Goal: Task Accomplishment & Management: Manage account settings

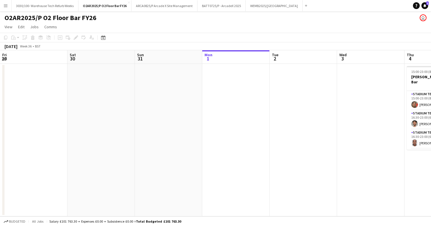
click at [176, 8] on button "ARCA0825/P Arcade X Site Management Close" at bounding box center [165, 5] width 66 height 11
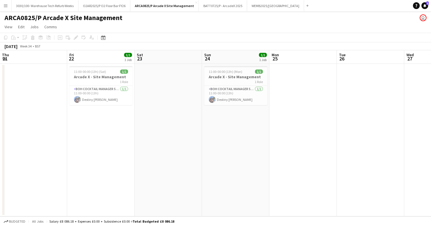
scroll to position [0, 161]
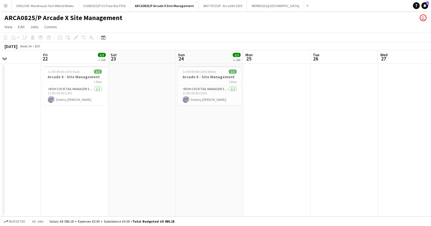
click at [277, 91] on app-date-cell at bounding box center [276, 140] width 67 height 152
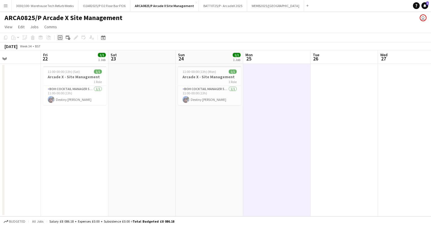
click at [59, 38] on icon at bounding box center [60, 37] width 3 height 3
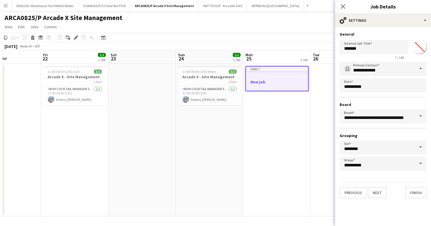
click at [290, 33] on app-toolbar "Copy Paste Paste Ctrl+V Paste with crew Ctrl+Shift+V Paste linked Job [GEOGRAPH…" at bounding box center [215, 38] width 431 height 10
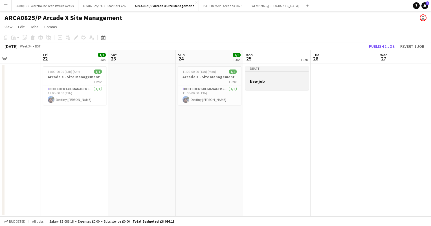
click at [265, 68] on div "Draft" at bounding box center [277, 68] width 63 height 5
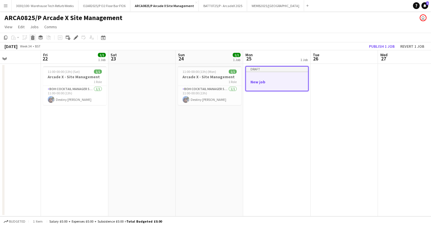
click at [32, 36] on icon at bounding box center [33, 35] width 4 height 1
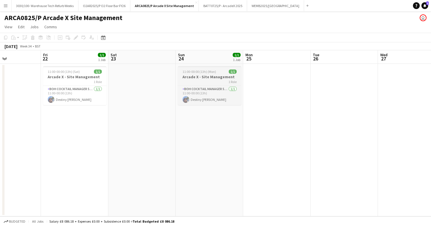
click at [207, 75] on h3 "Arcade X - Site Management" at bounding box center [209, 76] width 63 height 5
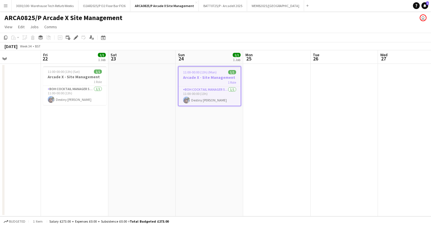
click at [263, 72] on app-date-cell at bounding box center [276, 140] width 67 height 152
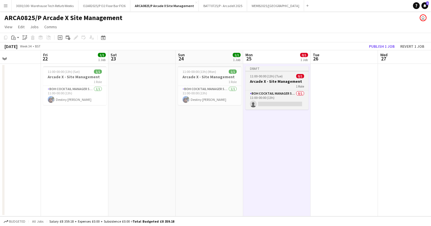
click at [273, 73] on app-job-card "Draft 11:00-00:00 (13h) (Tue) 0/1 Arcade X - Site Management 1 Role BOH Cocktai…" at bounding box center [277, 87] width 63 height 43
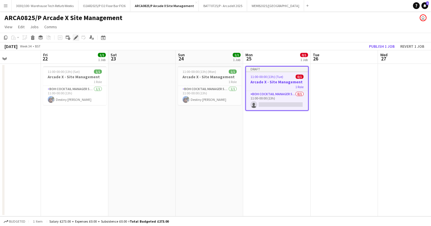
click at [73, 36] on div "Edit" at bounding box center [76, 37] width 7 height 7
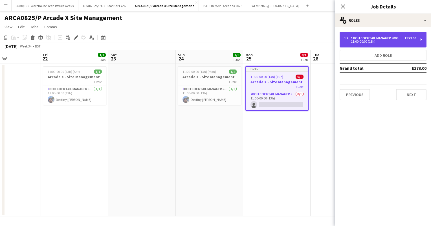
click at [368, 40] on div "BOH Cocktail Manager 5006" at bounding box center [376, 38] width 50 height 4
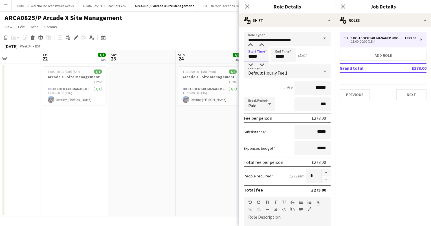
click at [252, 55] on input "*****" at bounding box center [256, 55] width 25 height 14
type input "*****"
click at [279, 56] on input "*****" at bounding box center [283, 55] width 25 height 14
type input "*****"
click at [268, 86] on div "6h x ******" at bounding box center [287, 88] width 87 height 14
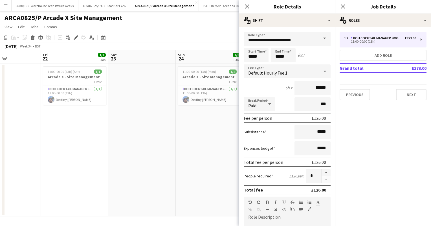
click at [292, 73] on div "Default Hourly Fee 1" at bounding box center [282, 71] width 76 height 14
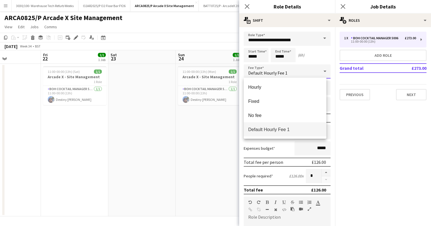
click at [312, 58] on div at bounding box center [215, 113] width 431 height 226
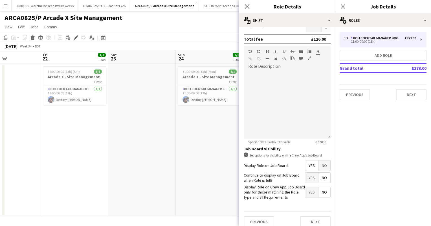
scroll to position [155, 0]
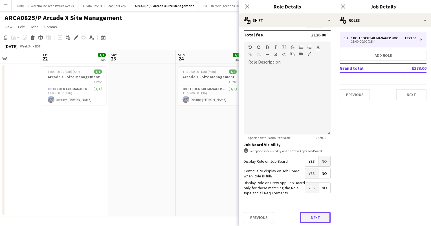
click at [309, 216] on button "Next" at bounding box center [315, 217] width 30 height 11
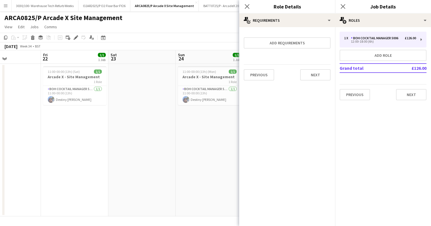
scroll to position [0, 0]
click at [223, 152] on app-date-cell "11:00-00:00 (13h) (Mon) 1/1 Arcade X - Site Management 1 Role BOH Cocktail Mana…" at bounding box center [209, 140] width 67 height 152
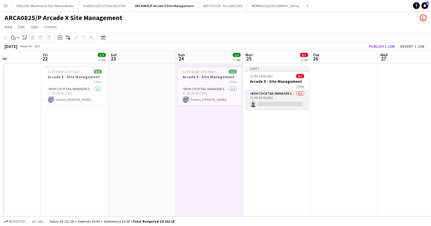
click at [275, 98] on app-card-role "BOH Cocktail Manager 5006 0/1 12:00-18:00 (6h) single-neutral-actions" at bounding box center [277, 99] width 63 height 19
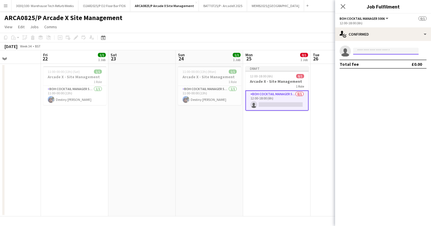
click at [370, 48] on input at bounding box center [386, 51] width 66 height 7
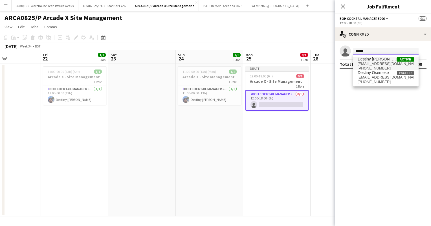
type input "******"
click at [374, 63] on span "[EMAIL_ADDRESS][DOMAIN_NAME]" at bounding box center [386, 64] width 56 height 5
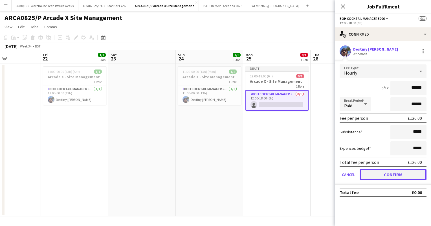
click at [384, 174] on button "Confirm" at bounding box center [393, 174] width 67 height 11
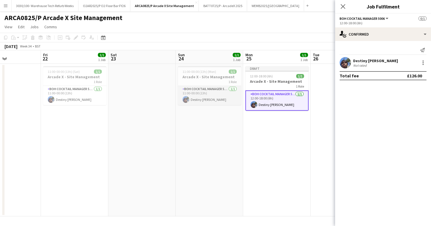
click at [224, 95] on app-card-role "BOH Cocktail Manager 5006 [DATE] 11:00-00:00 (13h) Destiny [PERSON_NAME]" at bounding box center [209, 95] width 63 height 19
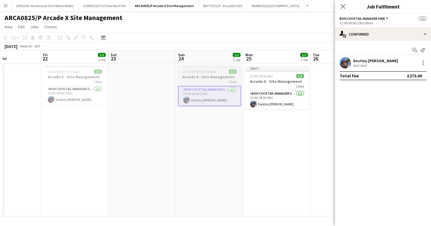
click at [200, 69] on app-job-card "11:00-00:00 (13h) (Mon) 1/1 Arcade X - Site Management 1 Role BOH Cocktail Mana…" at bounding box center [209, 86] width 63 height 40
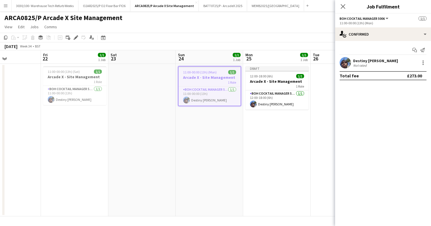
click at [74, 34] on app-toolbar "Copy Paste Paste Ctrl+V Paste with crew Ctrl+Shift+V Paste linked Job [GEOGRAPH…" at bounding box center [215, 38] width 431 height 10
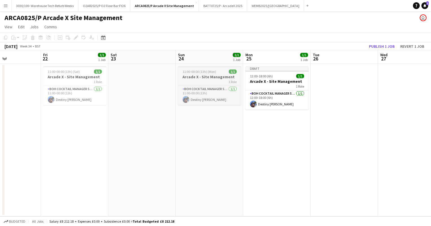
click at [207, 73] on span "11:00-00:00 (13h) (Mon)" at bounding box center [200, 71] width 34 height 4
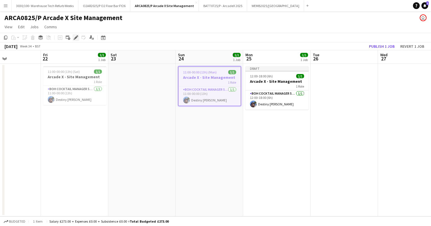
click at [73, 36] on div "Edit" at bounding box center [76, 37] width 7 height 7
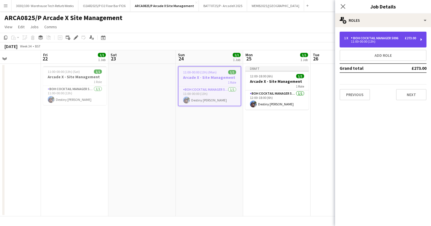
click at [387, 42] on div "11:00-00:00 (13h)" at bounding box center [380, 41] width 72 height 3
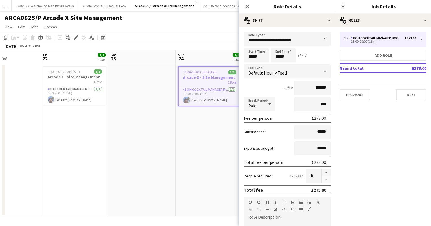
click at [202, 43] on div "[DATE] Week 34 • BST Publish 1 job Revert 1 job" at bounding box center [215, 46] width 431 height 8
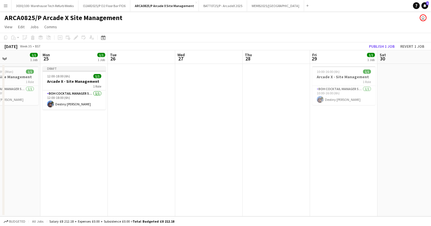
scroll to position [0, 162]
click at [86, 98] on app-card-role "BOH Cocktail Manager 5006 [DATE] 12:00-18:00 (6h) Destiny [PERSON_NAME]" at bounding box center [74, 99] width 63 height 19
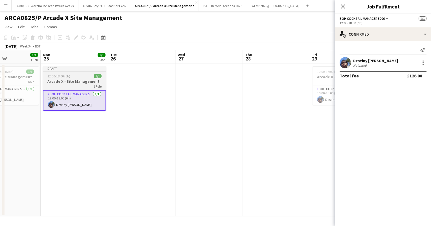
click at [75, 77] on div "12:00-18:00 (6h) 1/1" at bounding box center [74, 76] width 63 height 4
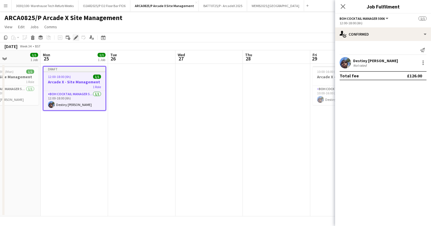
click at [76, 35] on div "Edit" at bounding box center [76, 37] width 7 height 7
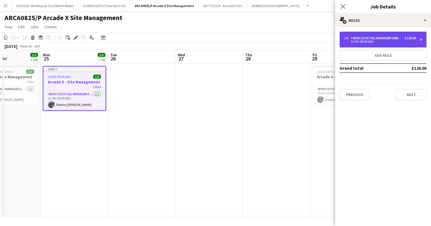
click at [386, 36] on div "BOH Cocktail Manager 5006" at bounding box center [376, 38] width 50 height 4
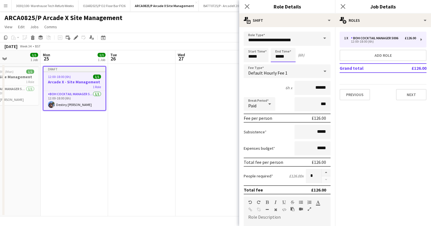
click at [280, 56] on input "*****" at bounding box center [283, 55] width 25 height 14
type input "*****"
click at [266, 92] on div "7h x ******" at bounding box center [287, 88] width 87 height 14
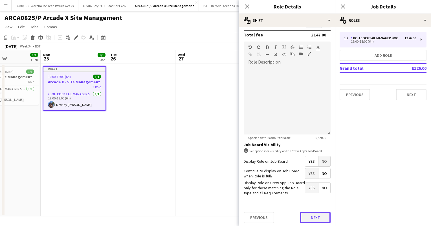
click at [307, 215] on button "Next" at bounding box center [315, 217] width 30 height 11
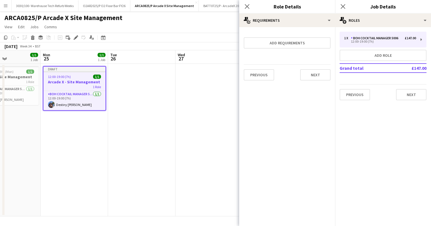
scroll to position [0, 0]
click at [202, 70] on app-date-cell at bounding box center [209, 140] width 67 height 152
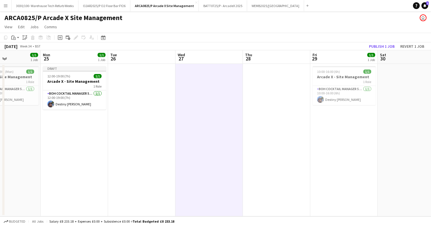
click at [317, 37] on app-toolbar "Copy Paste Paste Ctrl+V Paste with crew Ctrl+Shift+V Paste linked Job [GEOGRAPH…" at bounding box center [215, 38] width 431 height 10
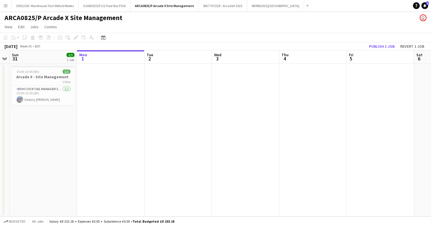
scroll to position [0, 195]
click at [367, 101] on app-date-cell at bounding box center [378, 140] width 67 height 152
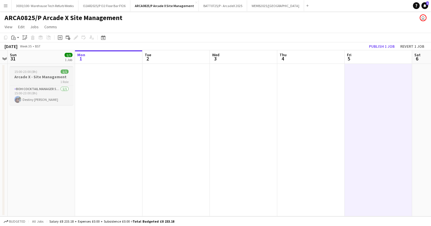
click at [47, 73] on div "15:00-23:00 (8h) 1/1" at bounding box center [41, 71] width 63 height 4
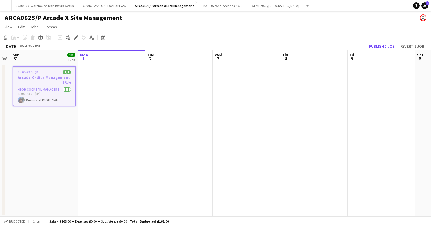
scroll to position [0, 193]
click at [361, 80] on app-date-cell at bounding box center [380, 140] width 67 height 152
click at [368, 76] on app-date-cell at bounding box center [380, 140] width 67 height 152
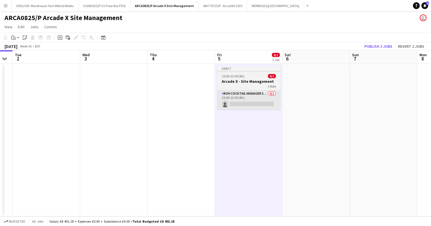
scroll to position [0, 191]
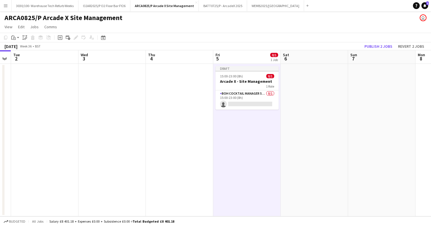
click at [319, 87] on app-date-cell at bounding box center [314, 140] width 67 height 152
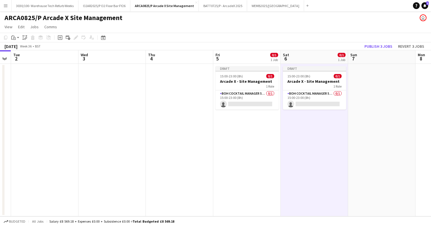
click at [370, 86] on app-date-cell at bounding box center [381, 140] width 67 height 152
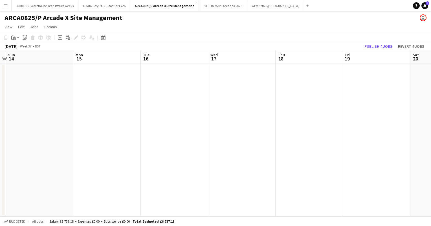
scroll to position [0, 202]
click at [365, 90] on app-date-cell at bounding box center [371, 140] width 67 height 152
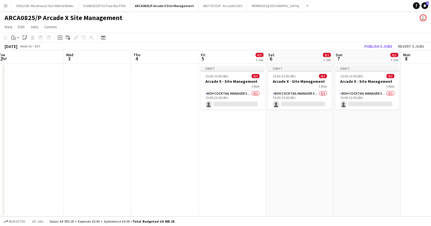
scroll to position [0, 137]
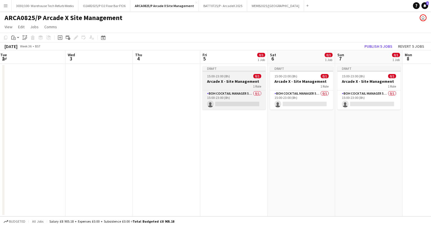
click at [233, 74] on div "15:00-23:00 (8h) 0/1" at bounding box center [234, 76] width 63 height 4
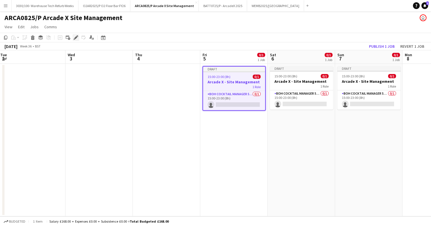
click at [76, 36] on icon at bounding box center [75, 37] width 3 height 3
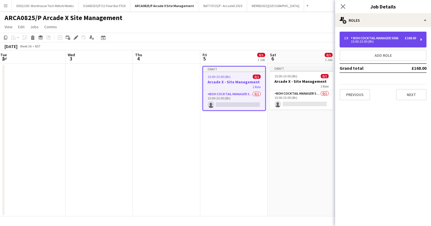
click at [366, 42] on div "15:00-23:00 (8h)" at bounding box center [380, 41] width 72 height 3
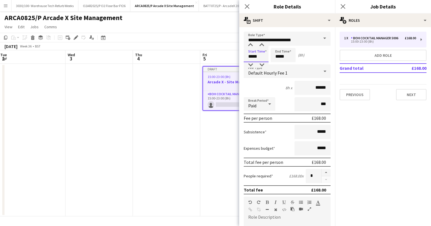
click at [252, 56] on input "*****" at bounding box center [256, 55] width 25 height 14
type input "*****"
click at [280, 55] on input "*****" at bounding box center [283, 55] width 25 height 14
type input "*****"
click at [264, 87] on div "8h x ******" at bounding box center [287, 88] width 87 height 14
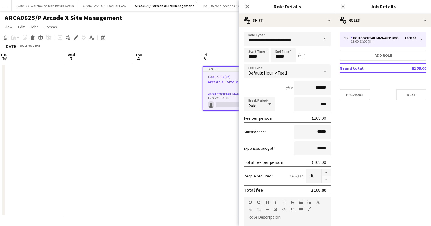
scroll to position [155, 0]
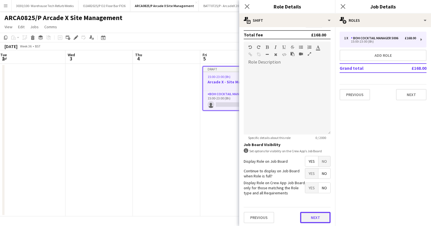
click at [308, 215] on button "Next" at bounding box center [315, 217] width 30 height 11
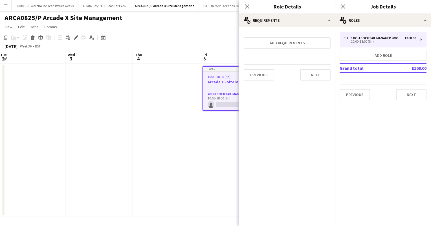
click at [200, 139] on app-date-cell "Draft 10:00-18:00 (8h) 0/1 Arcade X - Site Management 1 Role BOH Cocktail Manag…" at bounding box center [233, 140] width 67 height 152
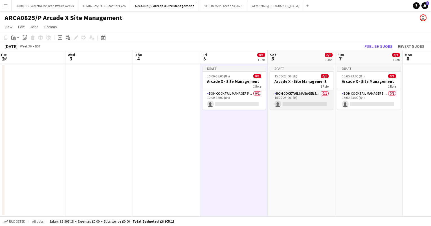
click at [305, 94] on app-card-role "BOH Cocktail Manager 5006 0/1 15:00-23:00 (8h) single-neutral-actions" at bounding box center [301, 99] width 63 height 19
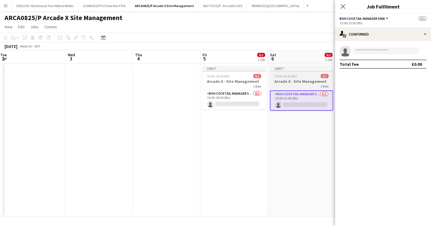
click at [291, 84] on h3 "Arcade X - Site Management" at bounding box center [301, 81] width 63 height 5
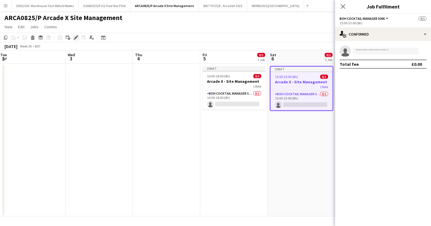
click at [75, 35] on div "Edit" at bounding box center [76, 37] width 7 height 7
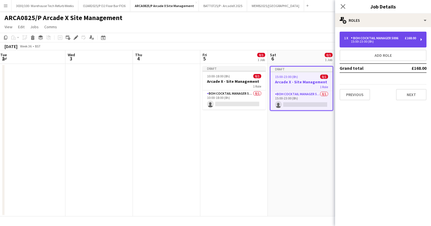
click at [361, 36] on div "BOH Cocktail Manager 5006" at bounding box center [376, 38] width 50 height 4
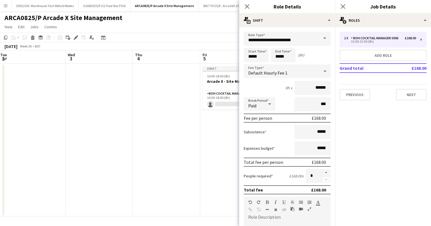
click at [219, 32] on app-page-menu "View Day view expanded Day view collapsed Month view Date picker Jump to [DATE]…" at bounding box center [215, 27] width 431 height 11
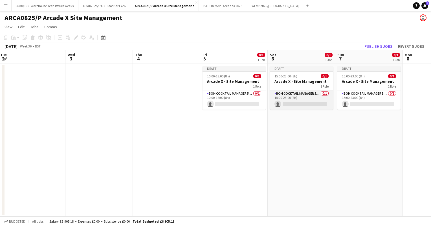
scroll to position [0, 216]
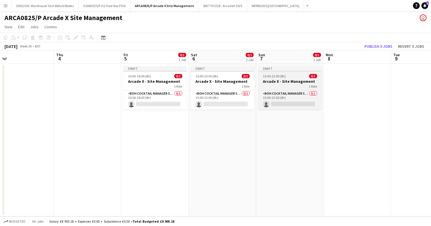
click at [283, 77] on span "15:00-23:00 (8h)" at bounding box center [274, 76] width 23 height 4
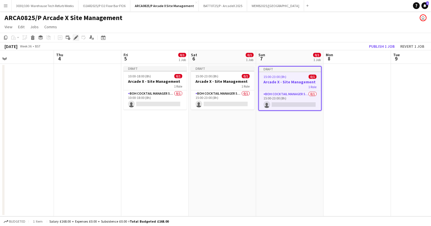
click at [76, 36] on icon "Edit" at bounding box center [76, 37] width 5 height 5
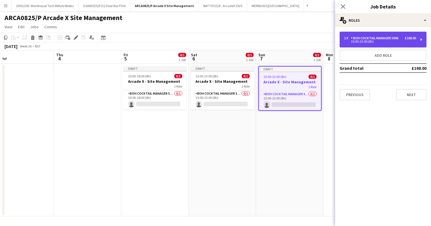
click at [380, 42] on div "15:00-23:00 (8h)" at bounding box center [380, 41] width 72 height 3
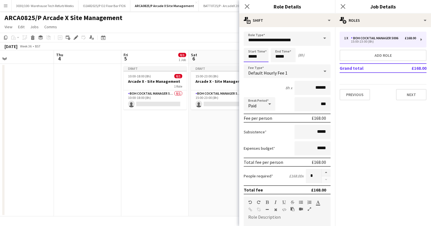
click at [252, 55] on input "*****" at bounding box center [256, 55] width 25 height 14
type input "*****"
click at [279, 57] on input "*****" at bounding box center [283, 55] width 25 height 14
type input "*****"
click at [264, 85] on div "12h x ******" at bounding box center [287, 88] width 87 height 14
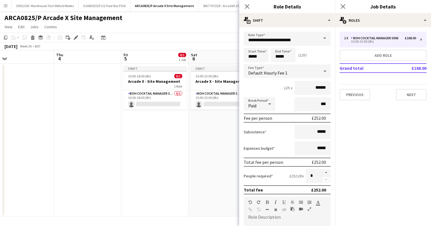
scroll to position [155, 0]
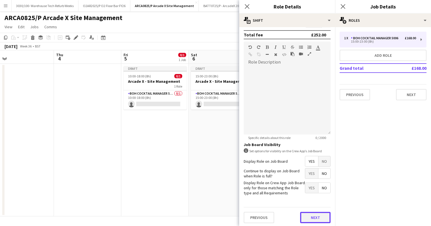
click at [309, 220] on button "Next" at bounding box center [315, 217] width 30 height 11
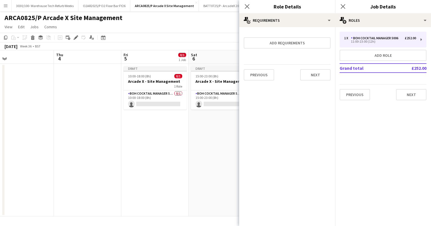
scroll to position [0, 0]
click at [310, 71] on button "Next" at bounding box center [315, 74] width 30 height 11
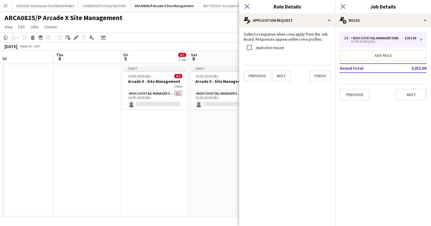
click at [202, 43] on div "[DATE] Week 36 • BST Publish 1 job Revert 1 job" at bounding box center [215, 46] width 431 height 8
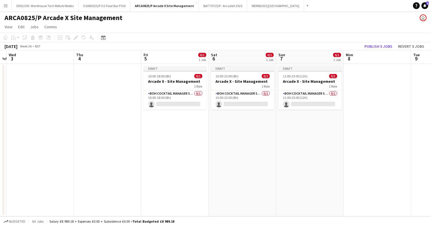
scroll to position [0, 196]
click at [169, 101] on app-card-role "BOH Cocktail Manager 5006 0/1 10:00-18:00 (8h) single-neutral-actions" at bounding box center [175, 99] width 63 height 19
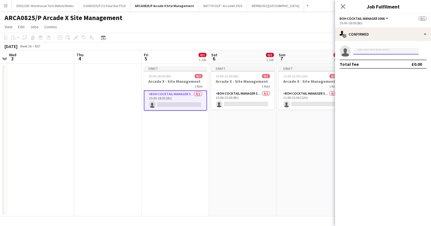
click at [366, 52] on input at bounding box center [386, 51] width 66 height 7
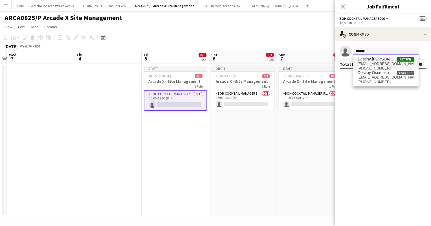
type input "*******"
click at [377, 61] on span "Destiny [PERSON_NAME]" at bounding box center [377, 59] width 39 height 5
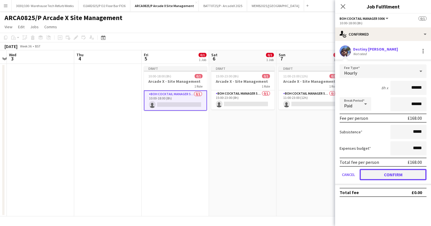
click at [372, 176] on button "Confirm" at bounding box center [393, 174] width 67 height 11
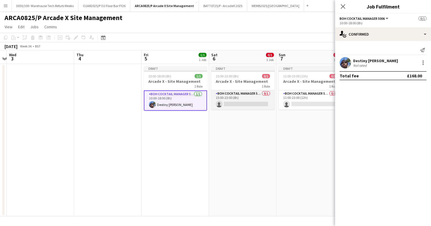
click at [259, 99] on app-card-role "BOH Cocktail Manager 5006 0/1 15:00-23:00 (8h) single-neutral-actions" at bounding box center [242, 99] width 63 height 19
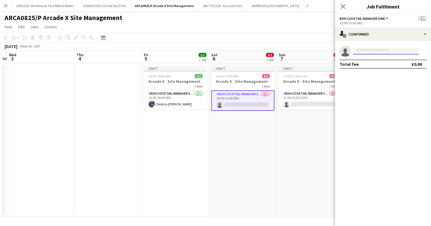
click at [383, 52] on input at bounding box center [386, 51] width 66 height 7
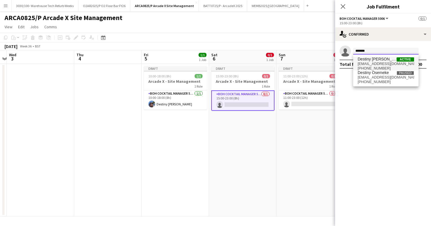
type input "*******"
click at [393, 62] on span "[EMAIL_ADDRESS][DOMAIN_NAME]" at bounding box center [386, 64] width 56 height 5
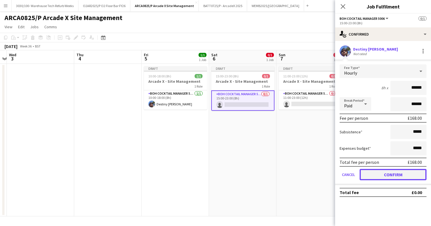
click at [379, 172] on button "Confirm" at bounding box center [393, 174] width 67 height 11
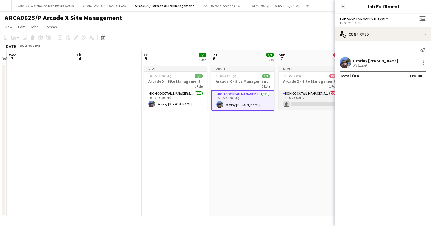
click at [321, 99] on app-card-role "BOH Cocktail Manager 5006 0/1 11:00-23:00 (12h) single-neutral-actions" at bounding box center [310, 99] width 63 height 19
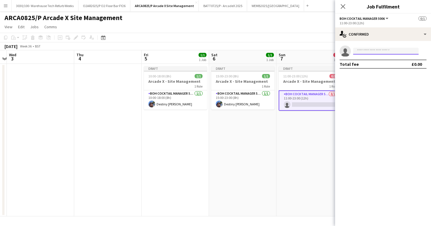
click at [390, 50] on input at bounding box center [386, 51] width 66 height 7
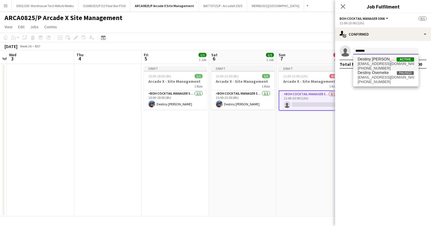
type input "*******"
click at [399, 65] on span "[EMAIL_ADDRESS][DOMAIN_NAME]" at bounding box center [386, 64] width 56 height 5
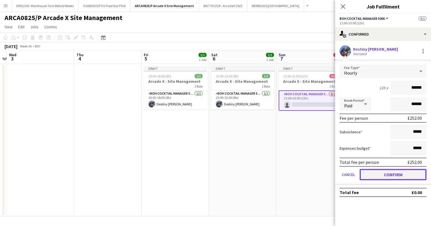
click at [379, 171] on button "Confirm" at bounding box center [393, 174] width 67 height 11
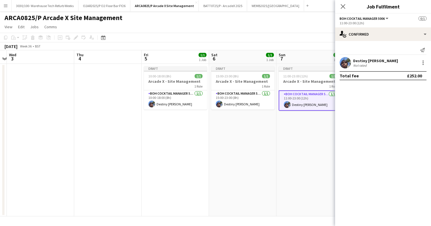
click at [311, 128] on app-date-cell "Draft 11:00-23:00 (12h) 1/1 Arcade X - Site Management 1 Role BOH Cocktail Mana…" at bounding box center [310, 140] width 67 height 152
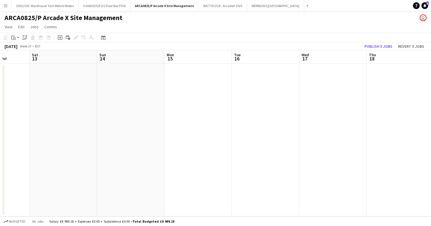
scroll to position [0, 200]
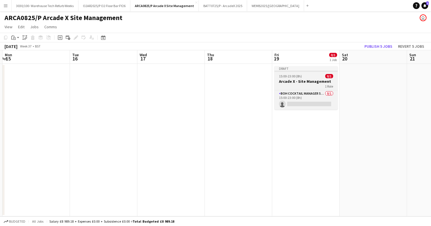
click at [309, 81] on h3 "Arcade X - Site Management" at bounding box center [306, 81] width 63 height 5
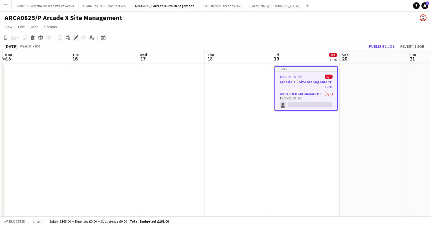
click at [76, 36] on icon "Edit" at bounding box center [76, 37] width 5 height 5
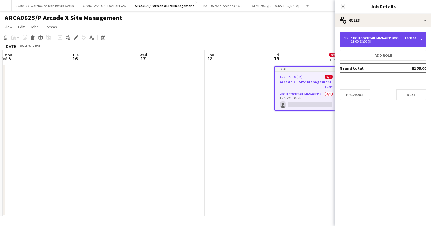
click at [384, 39] on div "BOH Cocktail Manager 5006" at bounding box center [376, 38] width 50 height 4
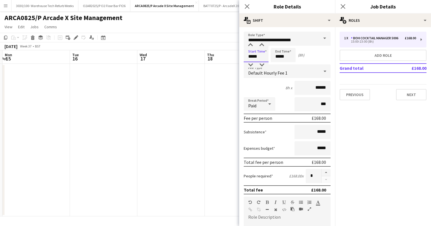
click at [251, 55] on input "*****" at bounding box center [256, 55] width 25 height 14
type input "*****"
click at [279, 56] on input "*****" at bounding box center [283, 55] width 25 height 14
type input "*****"
click at [272, 85] on div "8h x ******" at bounding box center [287, 88] width 87 height 14
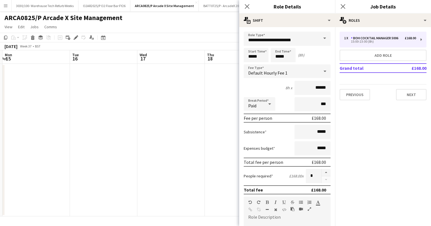
scroll to position [155, 0]
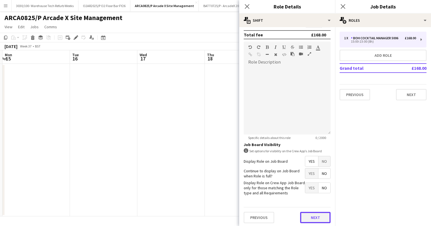
click at [308, 214] on button "Next" at bounding box center [315, 217] width 30 height 11
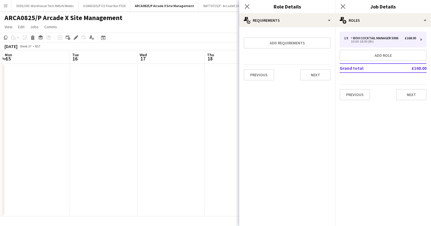
click at [220, 113] on app-date-cell at bounding box center [238, 140] width 67 height 152
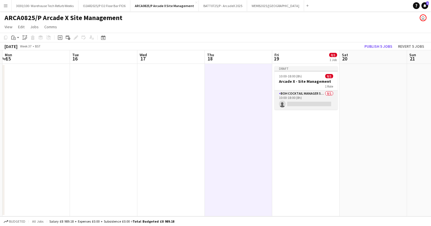
click at [313, 95] on app-card-role "BOH Cocktail Manager 5006 0/1 10:00-18:00 (8h) single-neutral-actions" at bounding box center [306, 99] width 63 height 19
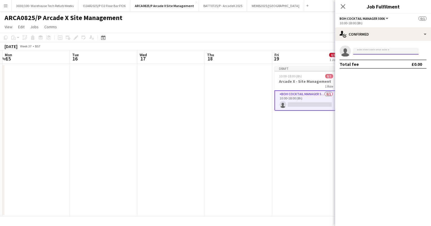
click at [376, 49] on input at bounding box center [386, 51] width 66 height 7
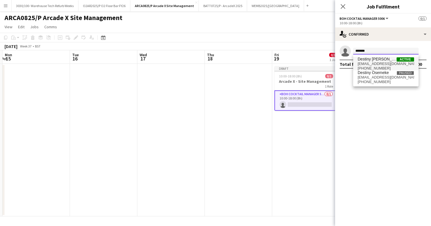
type input "*******"
click at [393, 59] on span "Destiny [PERSON_NAME] Active" at bounding box center [386, 59] width 56 height 5
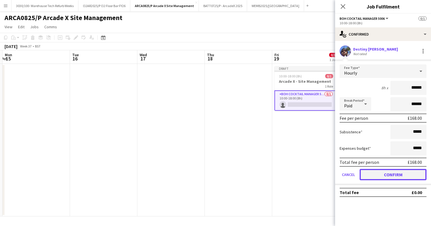
click at [383, 174] on button "Confirm" at bounding box center [393, 174] width 67 height 11
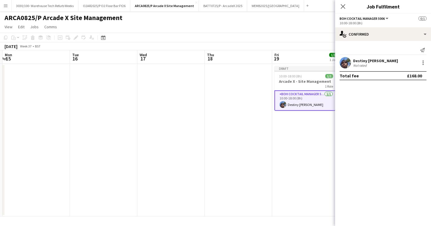
click at [245, 99] on app-date-cell at bounding box center [238, 140] width 67 height 152
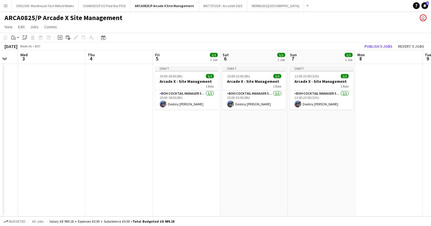
scroll to position [0, 192]
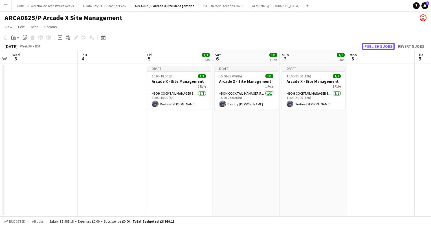
click at [378, 47] on button "Publish 5 jobs" at bounding box center [379, 46] width 32 height 7
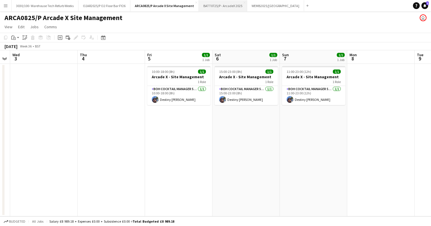
click at [230, 6] on button "BATT0725/P - ArcadeX 2025 Close" at bounding box center [223, 5] width 48 height 11
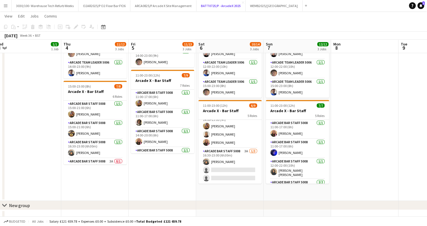
scroll to position [0, 141]
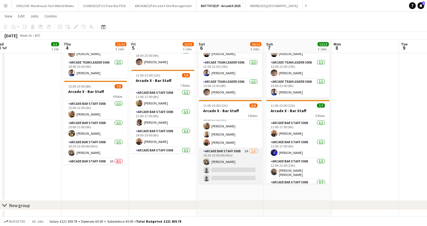
click at [211, 160] on app-card-role "Arcade Bar Staff 5008 3A [DATE] 16:30-23:00 (6h30m) [PERSON_NAME] single-neutra…" at bounding box center [230, 166] width 63 height 36
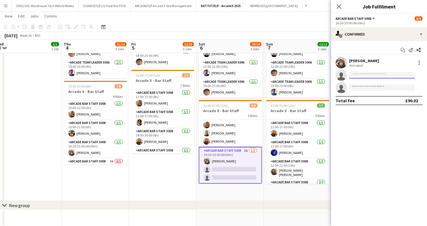
click at [363, 75] on input at bounding box center [382, 75] width 66 height 7
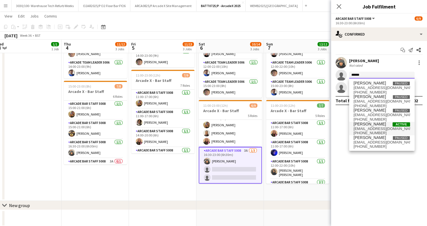
scroll to position [0, 0]
type input "******"
click at [377, 143] on span "[EMAIL_ADDRESS][DOMAIN_NAME]" at bounding box center [382, 142] width 56 height 5
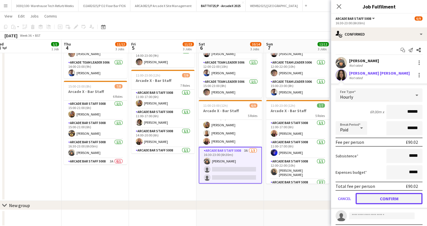
click at [377, 198] on button "Confirm" at bounding box center [389, 198] width 67 height 11
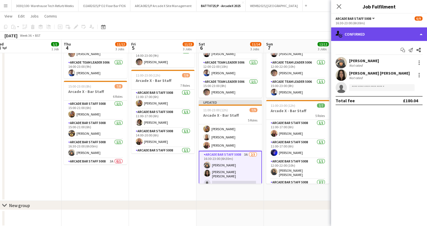
drag, startPoint x: 382, startPoint y: 39, endPoint x: 389, endPoint y: 32, distance: 9.6
click at [389, 32] on div "single-neutral-actions-check-2 Confirmed" at bounding box center [379, 34] width 96 height 14
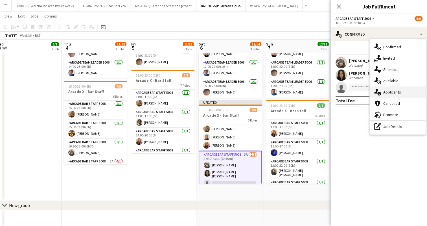
click at [398, 91] on div "single-neutral-actions-information Applicants" at bounding box center [398, 91] width 56 height 11
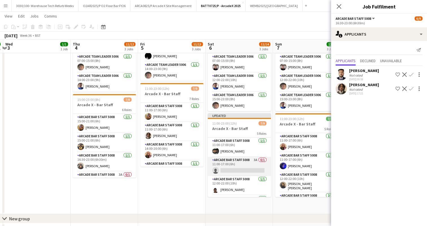
click at [244, 161] on app-card-role "Arcade Bar Staff 5008 3A 0/1 11:00-17:00 (6h) single-neutral-actions" at bounding box center [239, 166] width 63 height 19
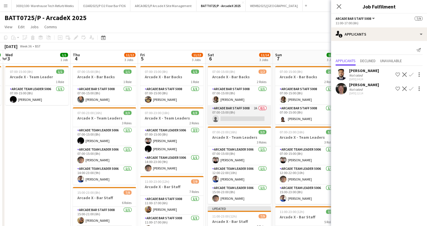
click at [239, 114] on app-card-role "Arcade Bar Staff 5008 2A 0/1 07:00-15:00 (8h) single-neutral-actions" at bounding box center [239, 114] width 63 height 19
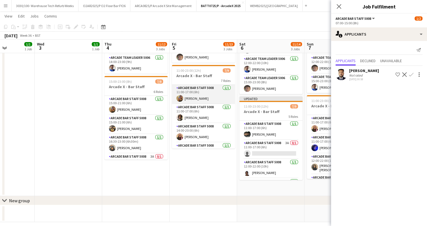
scroll to position [87, 0]
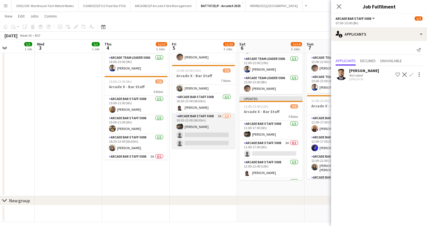
click at [200, 128] on app-card-role "Arcade Bar Staff 5008 3A [DATE] 16:30-23:00 (6h30m) [PERSON_NAME] single-neutra…" at bounding box center [203, 131] width 63 height 36
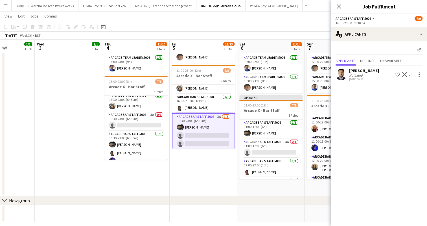
scroll to position [41, 0]
click at [144, 123] on app-card-role "Arcade Bar Staff 5008 3A 0/1 16:30-23:00 (6h30m) single-neutral-actions" at bounding box center [135, 122] width 63 height 19
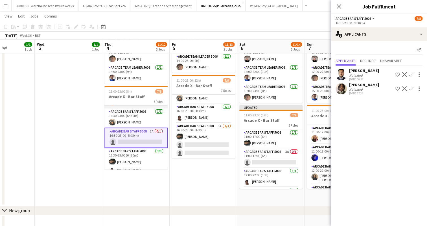
scroll to position [56, 0]
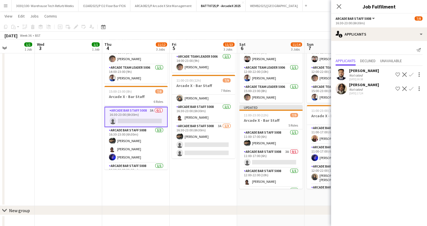
click at [412, 88] on app-icon "Confirm" at bounding box center [411, 88] width 5 height 5
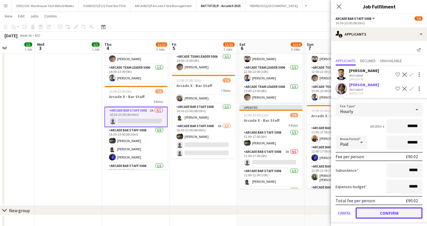
click at [373, 212] on button "Confirm" at bounding box center [389, 212] width 67 height 11
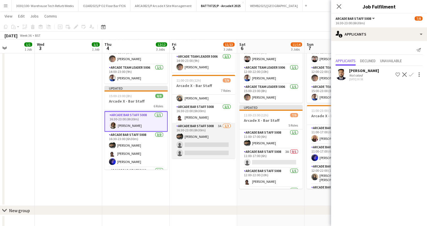
click at [213, 130] on app-card-role "Arcade Bar Staff 5008 3A [DATE] 16:30-23:00 (6h30m) [PERSON_NAME] single-neutra…" at bounding box center [203, 141] width 63 height 36
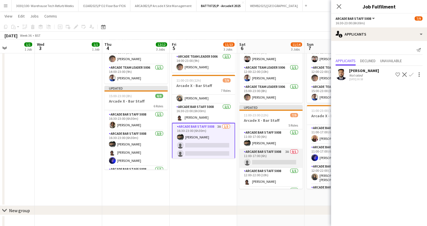
scroll to position [71, 0]
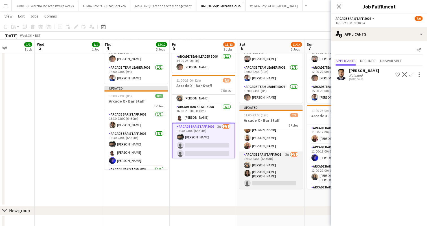
click at [272, 165] on app-card-role "Arcade Bar Staff 5008 3A [DATE] 16:30-23:00 (6h30m) [PERSON_NAME] [PERSON_NAME]…" at bounding box center [270, 169] width 63 height 37
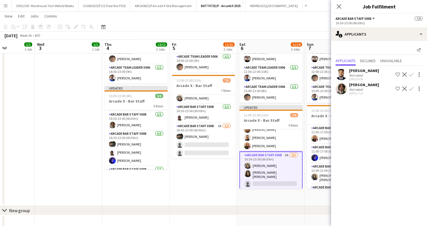
click at [411, 88] on app-icon "Confirm" at bounding box center [411, 88] width 5 height 5
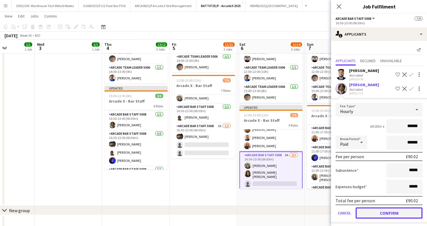
click at [373, 210] on button "Confirm" at bounding box center [389, 212] width 67 height 11
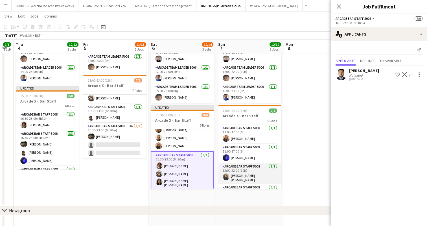
scroll to position [0, 258]
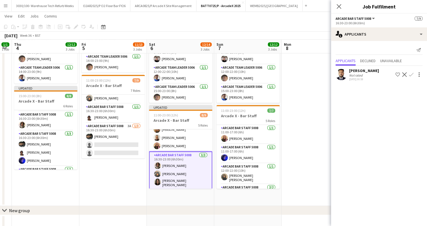
click at [297, 138] on app-date-cell at bounding box center [315, 84] width 67 height 243
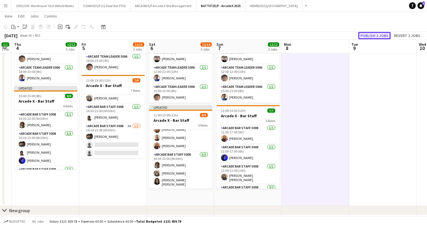
click at [378, 36] on button "Publish 2 jobs" at bounding box center [374, 35] width 32 height 7
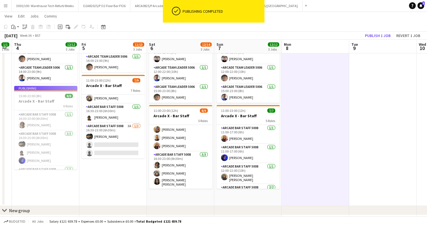
scroll to position [67, 0]
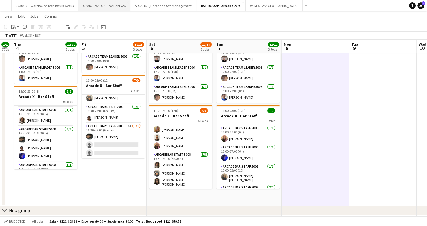
click at [117, 10] on button "O2AR2025/P O2 Floor Bar FY26 Close" at bounding box center [104, 5] width 52 height 11
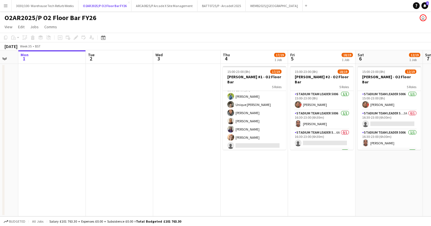
scroll to position [144, 0]
click at [259, 116] on app-card-role "Stadium Bar Staff 5008 3A [DATE] 18:00-23:00 (5h) [PERSON_NAME] Unique [PERSON_…" at bounding box center [254, 120] width 63 height 77
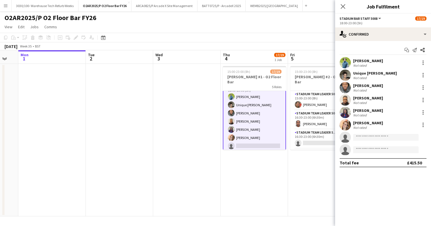
scroll to position [145, 0]
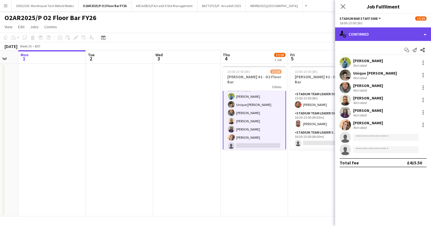
click at [379, 35] on div "single-neutral-actions-check-2 Confirmed" at bounding box center [383, 34] width 96 height 14
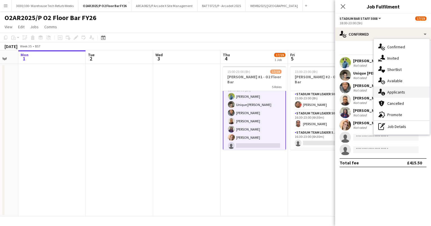
click at [395, 91] on div "single-neutral-actions-information Applicants" at bounding box center [402, 91] width 56 height 11
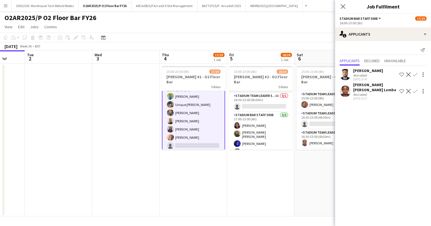
scroll to position [36, 0]
click at [265, 98] on app-card-role "Stadium Team Leader 5006 6A 0/1 16:30-23:00 (6h30m) single-neutral-actions" at bounding box center [261, 102] width 63 height 19
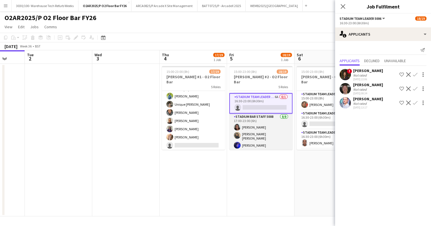
scroll to position [0, 0]
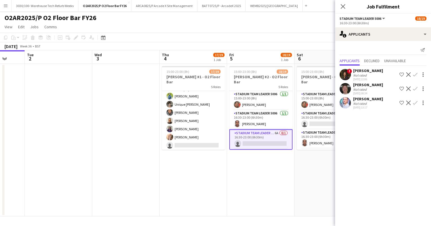
click at [290, 26] on app-page-menu "View Day view expanded Day view collapsed Month view Date picker Jump to [DATE]…" at bounding box center [215, 27] width 431 height 11
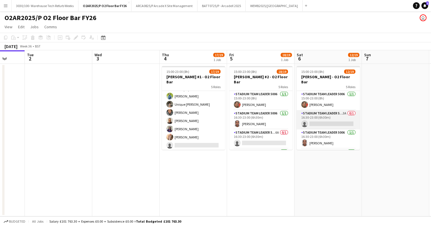
click at [334, 110] on app-card-role "Stadium Team Leader 5006 3A 0/1 16:30-23:00 (6h30m) single-neutral-actions" at bounding box center [328, 119] width 63 height 19
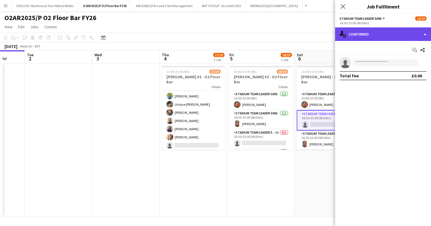
click at [402, 34] on div "single-neutral-actions-check-2 Confirmed" at bounding box center [383, 34] width 96 height 14
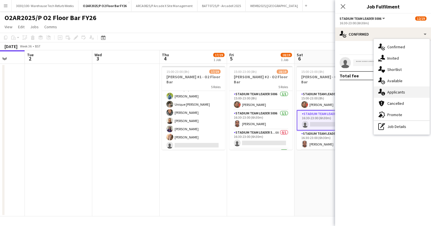
click at [398, 91] on div "single-neutral-actions-information Applicants" at bounding box center [402, 91] width 56 height 11
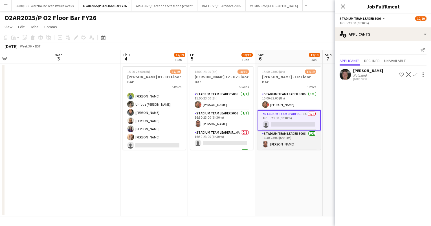
scroll to position [0, 150]
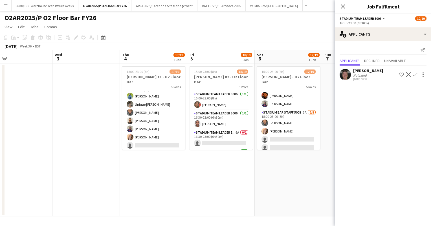
click at [291, 131] on app-card-role "Stadium Bar Staff 5008 3A [DATE] 18:00-23:00 (5h) [PERSON_NAME] [PERSON_NAME] s…" at bounding box center [288, 147] width 63 height 77
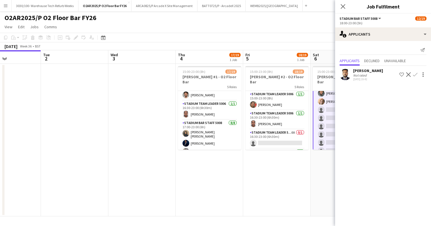
scroll to position [0, 161]
click at [263, 9] on button "WEMB2025/[GEOGRAPHIC_DATA] Close" at bounding box center [274, 5] width 57 height 11
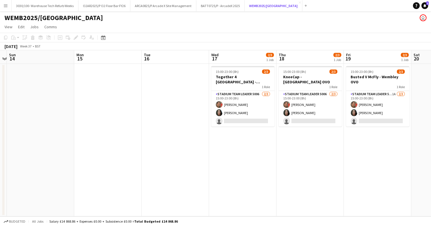
scroll to position [0, 263]
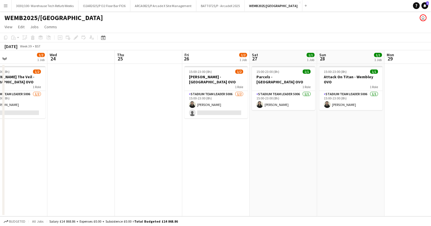
click at [280, 105] on app-date-cell "15:00-23:00 (8h) 1/1 Parcels - [GEOGRAPHIC_DATA] OVO 1 Role Stadium Team Leader…" at bounding box center [283, 140] width 67 height 152
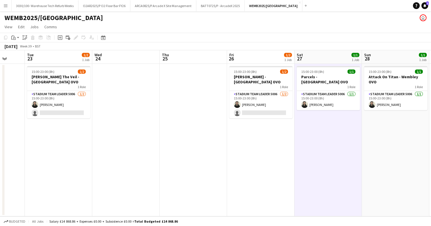
scroll to position [0, 177]
click at [259, 105] on app-card-role "Stadium Team Leader 5006 [DATE] 15:00-23:00 (8h) [PERSON_NAME] single-neutral-a…" at bounding box center [261, 104] width 63 height 27
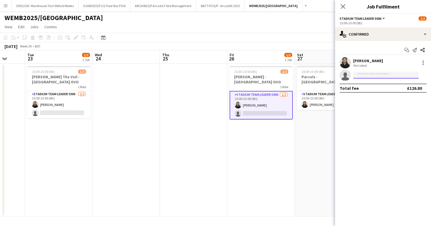
click at [368, 75] on input at bounding box center [386, 75] width 66 height 7
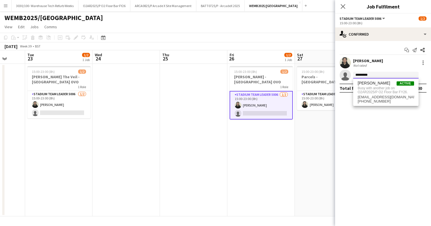
type input "*********"
click at [384, 121] on mat-expansion-panel "check Confirmed Start chat Send notification Share [PERSON_NAME] Not rated sing…" at bounding box center [383, 133] width 96 height 185
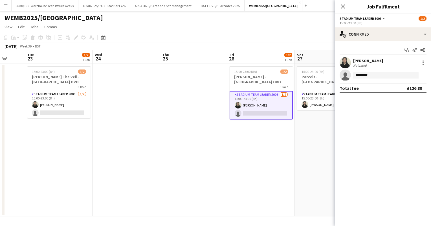
click at [286, 30] on app-page-menu "View Day view expanded Day view collapsed Month view Date picker Jump to [DATE]…" at bounding box center [215, 27] width 431 height 11
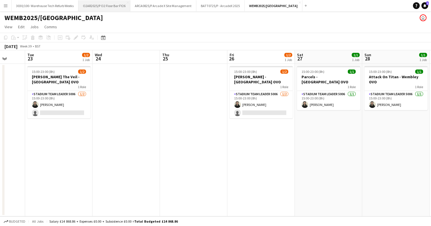
click at [97, 3] on button "O2AR2025/P O2 Floor Bar FY26 Close" at bounding box center [104, 5] width 52 height 11
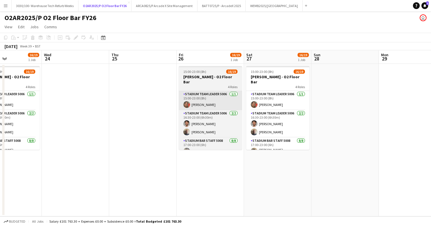
scroll to position [0, 228]
click at [225, 77] on h3 "[PERSON_NAME] - O2 Floor Bar" at bounding box center [210, 79] width 63 height 10
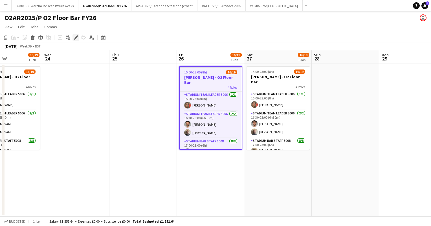
click at [76, 36] on icon "Edit" at bounding box center [76, 37] width 5 height 5
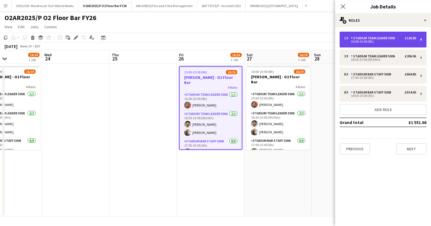
click at [390, 40] on div "15:00-23:00 (8h)" at bounding box center [380, 41] width 72 height 3
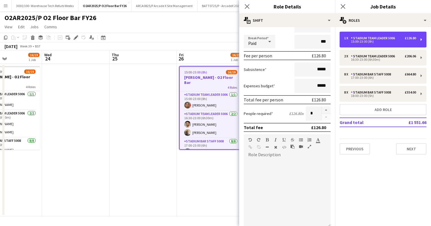
scroll to position [0, 0]
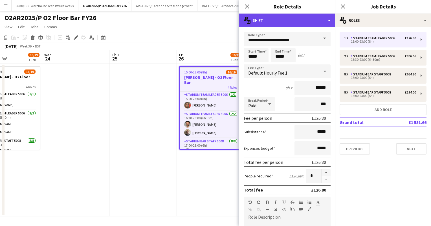
click at [319, 17] on div "multiple-actions-text Shift" at bounding box center [287, 21] width 96 height 14
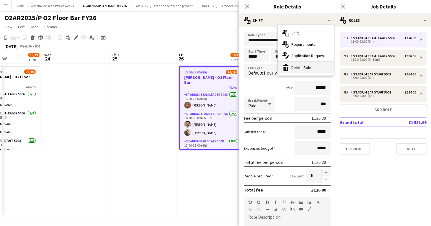
click at [310, 66] on div "bin-2 Delete Role" at bounding box center [306, 67] width 56 height 11
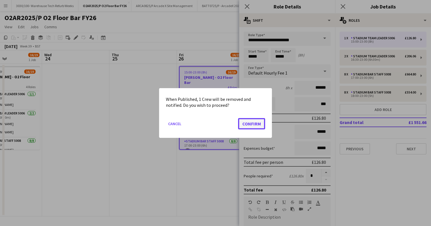
click at [252, 122] on button "Confirm" at bounding box center [251, 123] width 27 height 11
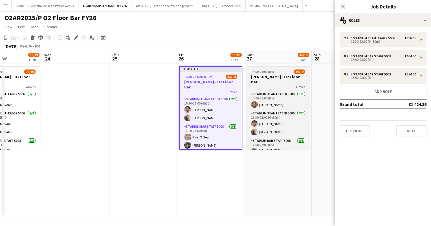
click at [282, 70] on div "15:00-23:00 (8h) 16/19" at bounding box center [278, 71] width 63 height 4
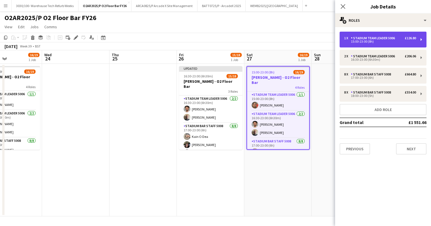
click at [368, 37] on div "Stadium Team Leader 5006" at bounding box center [374, 38] width 46 height 4
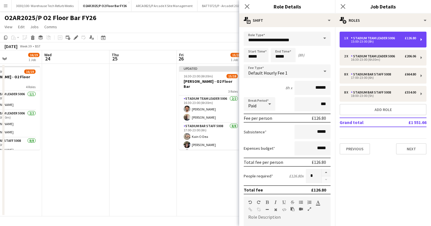
scroll to position [155, 0]
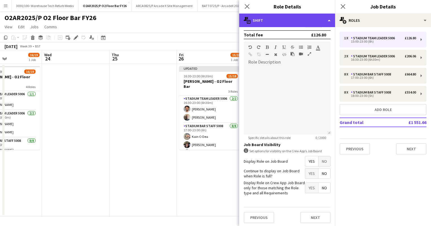
click at [305, 16] on div "multiple-actions-text Shift" at bounding box center [287, 21] width 96 height 14
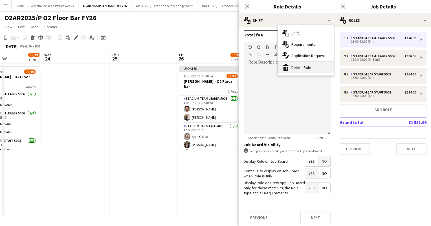
click at [305, 66] on div "bin-2 Delete Role" at bounding box center [306, 67] width 56 height 11
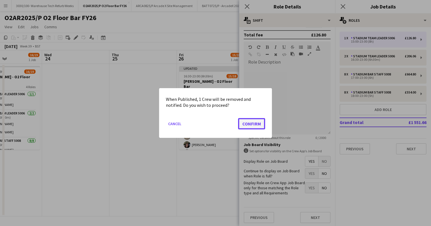
click at [252, 121] on button "Confirm" at bounding box center [251, 123] width 27 height 11
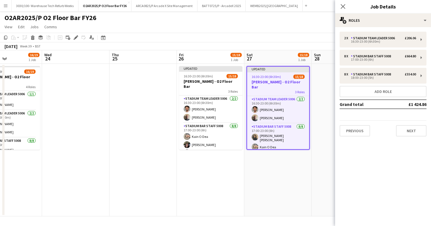
click at [226, 40] on app-toolbar "Copy Paste Paste Ctrl+V Paste with crew Ctrl+Shift+V Paste linked Job [GEOGRAPH…" at bounding box center [215, 38] width 431 height 10
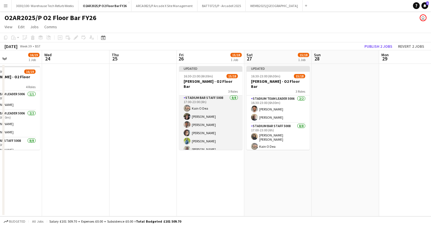
scroll to position [0, 0]
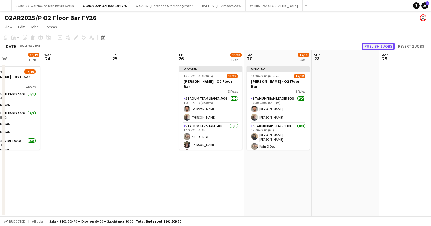
click at [372, 45] on button "Publish 2 jobs" at bounding box center [379, 46] width 32 height 7
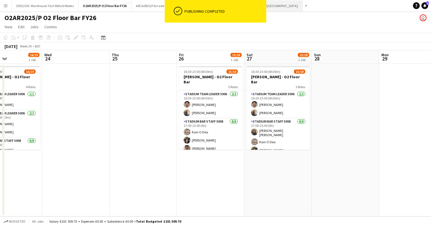
click at [279, 5] on button "WEMB2025/[GEOGRAPHIC_DATA] Close" at bounding box center [274, 5] width 57 height 11
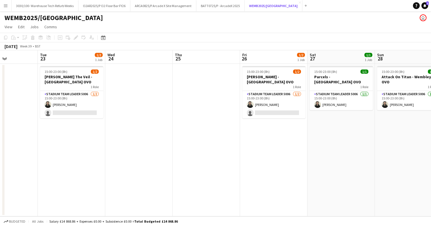
scroll to position [0, 220]
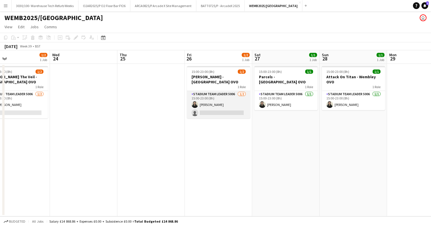
click at [228, 104] on app-card-role "Stadium Team Leader 5006 [DATE] 15:00-23:00 (8h) [PERSON_NAME] single-neutral-a…" at bounding box center [218, 104] width 63 height 27
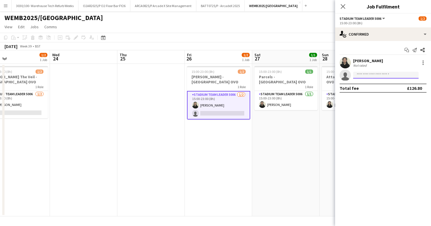
click at [366, 73] on input at bounding box center [386, 75] width 66 height 7
type input "*********"
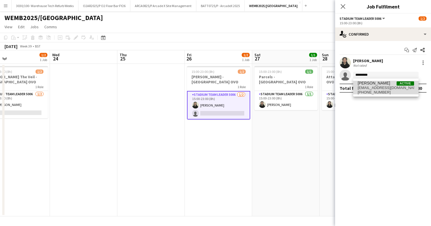
click at [384, 89] on span "[EMAIL_ADDRESS][DOMAIN_NAME]" at bounding box center [386, 88] width 56 height 5
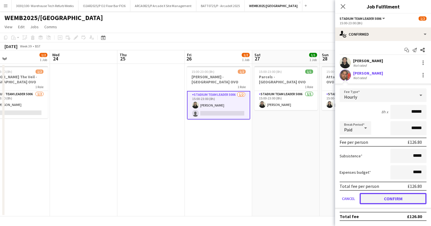
click at [392, 200] on button "Confirm" at bounding box center [393, 198] width 67 height 11
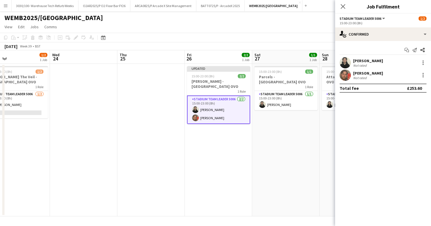
click at [273, 40] on app-toolbar "Copy Paste Paste Ctrl+V Paste with crew Ctrl+Shift+V Paste linked Job [GEOGRAPH…" at bounding box center [215, 38] width 431 height 10
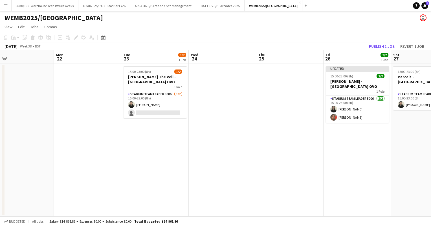
scroll to position [0, 144]
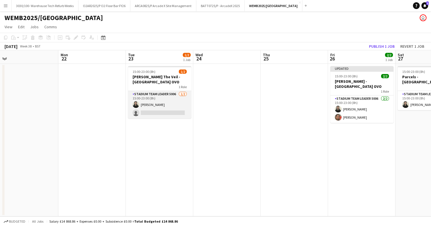
click at [171, 97] on app-card-role "Stadium Team Leader 5006 [DATE] 15:00-23:00 (8h) [PERSON_NAME] single-neutral-a…" at bounding box center [159, 104] width 63 height 27
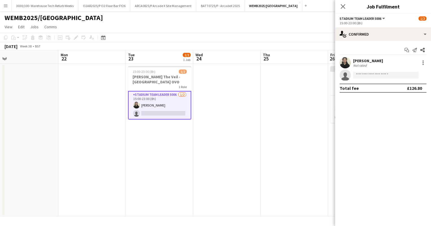
click at [272, 42] on div "[DATE] Week 38 • BST Publish 1 job Revert 1 job" at bounding box center [215, 46] width 431 height 8
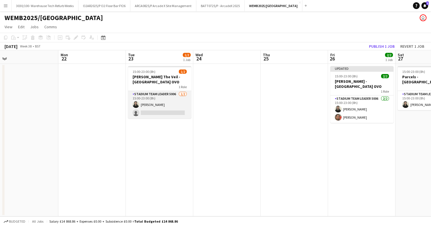
click at [171, 93] on app-card-role "Stadium Team Leader 5006 [DATE] 15:00-23:00 (8h) [PERSON_NAME] single-neutral-a…" at bounding box center [159, 104] width 63 height 27
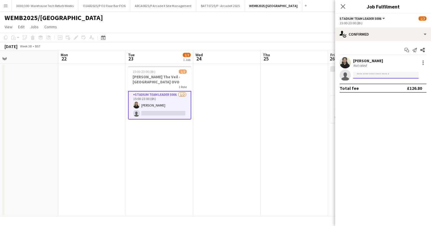
click at [366, 78] on input at bounding box center [386, 75] width 66 height 7
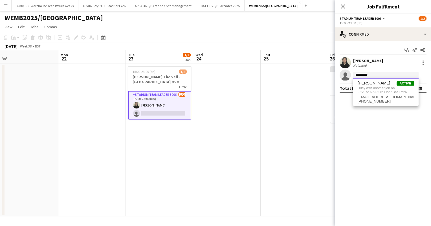
type input "*********"
click at [275, 12] on div "WEMB2025/[GEOGRAPHIC_DATA] user" at bounding box center [215, 16] width 431 height 11
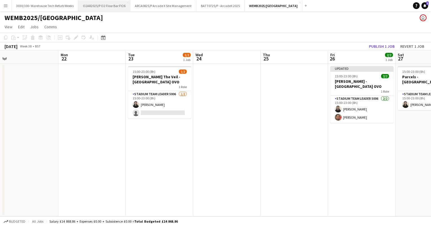
click at [108, 4] on button "O2AR2025/P O2 Floor Bar FY26 Close" at bounding box center [104, 5] width 52 height 11
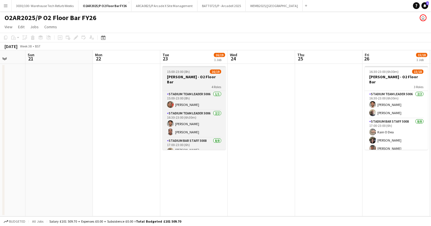
click at [201, 73] on div "15:00-23:00 (8h) 16/19" at bounding box center [194, 71] width 63 height 4
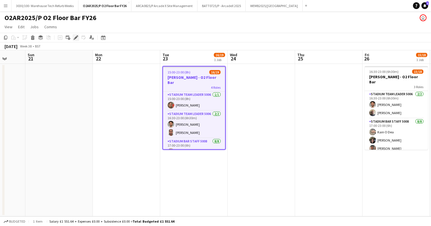
click at [75, 34] on div "Edit" at bounding box center [76, 37] width 7 height 7
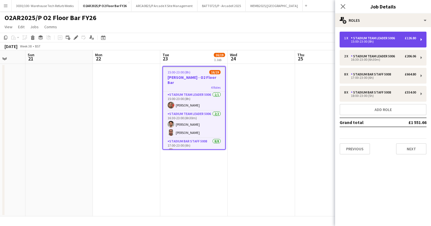
click at [382, 35] on div "1 x Stadium Team Leader 5006 £126.80 15:00-23:00 (8h)" at bounding box center [383, 40] width 87 height 16
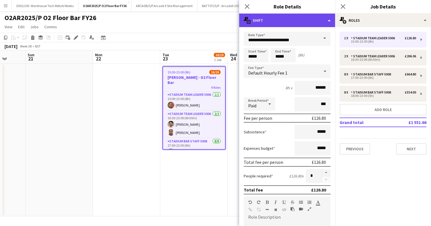
click at [299, 16] on div "multiple-actions-text Shift" at bounding box center [287, 21] width 96 height 14
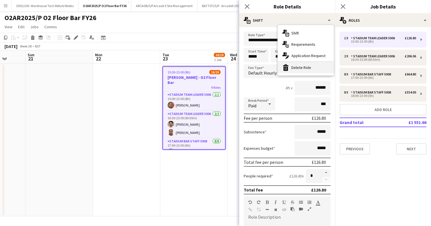
click at [301, 69] on div "bin-2 Delete Role" at bounding box center [306, 67] width 56 height 11
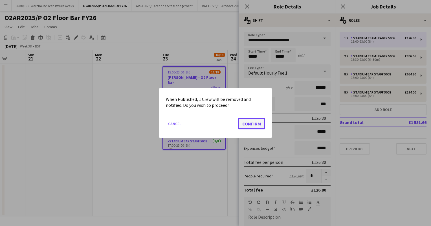
click at [248, 124] on button "Confirm" at bounding box center [251, 123] width 27 height 11
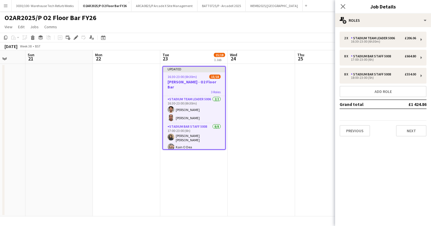
click at [228, 30] on app-page-menu "View Day view expanded Day view collapsed Month view Date picker Jump to [DATE]…" at bounding box center [215, 27] width 431 height 11
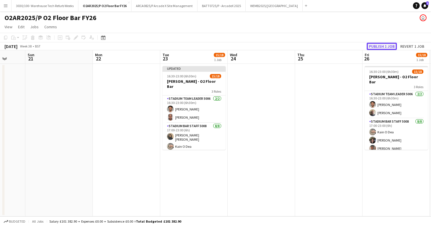
click at [375, 46] on button "Publish 1 job" at bounding box center [382, 46] width 30 height 7
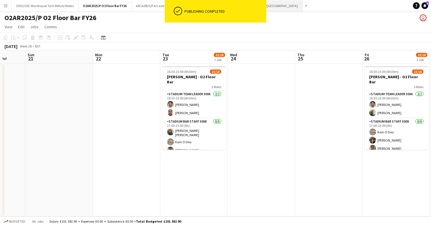
click at [277, 6] on button "WEMB2025/[GEOGRAPHIC_DATA] Close" at bounding box center [274, 5] width 57 height 11
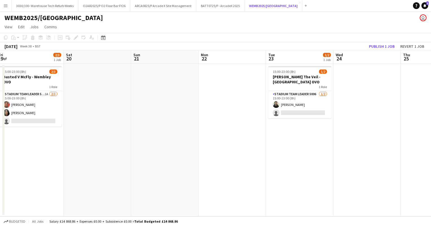
scroll to position [0, 217]
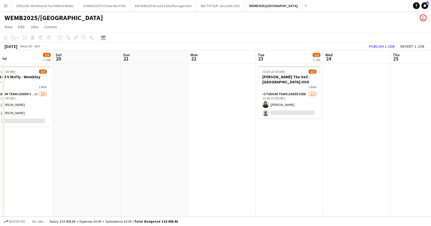
click at [226, 93] on app-date-cell at bounding box center [221, 140] width 67 height 152
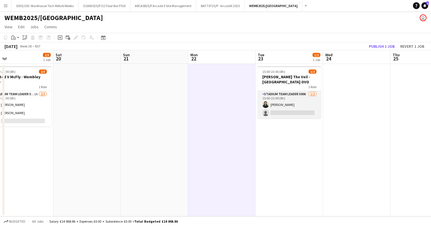
click at [285, 93] on app-card-role "Stadium Team Leader 5006 [DATE] 15:00-23:00 (8h) [PERSON_NAME] single-neutral-a…" at bounding box center [289, 104] width 63 height 27
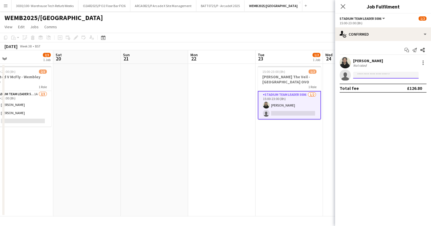
click at [365, 75] on input at bounding box center [386, 75] width 66 height 7
type input "*********"
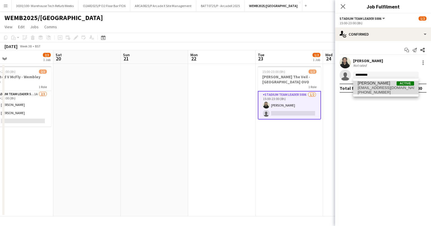
click at [383, 83] on span "[PERSON_NAME]" at bounding box center [374, 83] width 32 height 5
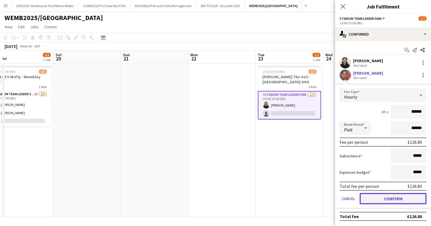
click at [381, 199] on button "Confirm" at bounding box center [393, 198] width 67 height 11
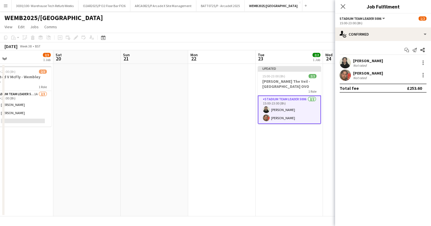
click at [305, 29] on app-page-menu "View Day view expanded Day view collapsed Month view Date picker Jump to [DATE]…" at bounding box center [215, 27] width 431 height 11
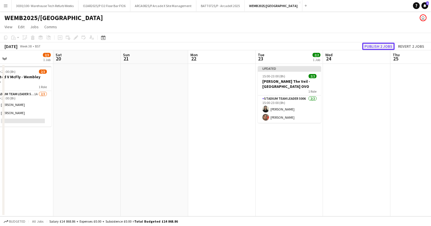
click at [381, 46] on button "Publish 2 jobs" at bounding box center [379, 46] width 32 height 7
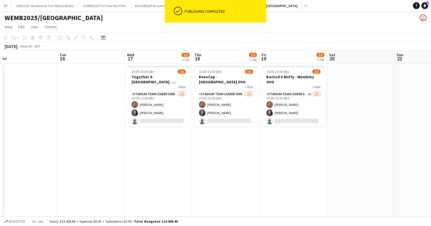
scroll to position [0, 146]
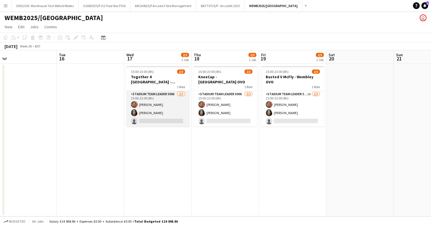
click at [176, 114] on app-card-role "Stadium Team Leader 5006 [DATE] 15:00-23:00 (8h) [PERSON_NAME] [PERSON_NAME] si…" at bounding box center [157, 109] width 63 height 36
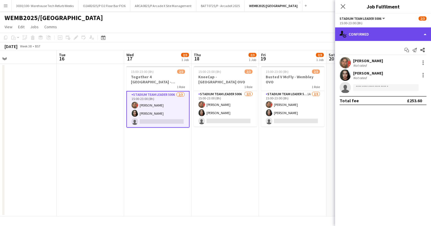
click at [377, 38] on div "single-neutral-actions-check-2 Confirmed" at bounding box center [383, 34] width 96 height 14
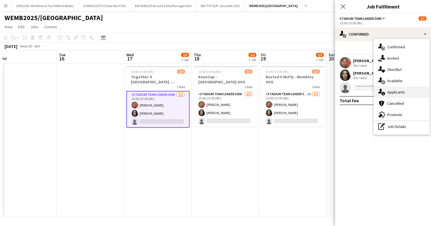
click at [393, 90] on div "single-neutral-actions-information Applicants" at bounding box center [402, 91] width 56 height 11
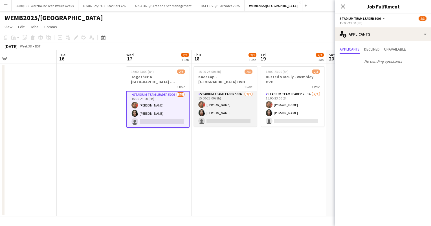
click at [241, 99] on app-card-role "Stadium Team Leader 5006 [DATE] 15:00-23:00 (8h) [PERSON_NAME] [PERSON_NAME] si…" at bounding box center [225, 109] width 63 height 36
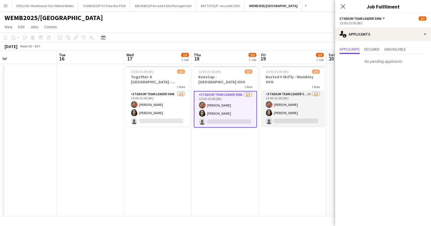
click at [285, 101] on app-card-role "Stadium Team Leader 5006 1A [DATE] 15:00-23:00 (8h) [PERSON_NAME] [PERSON_NAME]…" at bounding box center [292, 109] width 63 height 36
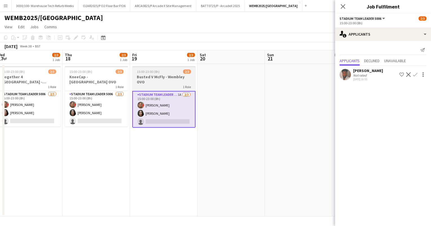
scroll to position [0, 140]
click at [163, 72] on div "15:00-23:00 (8h) 2/3" at bounding box center [163, 71] width 63 height 4
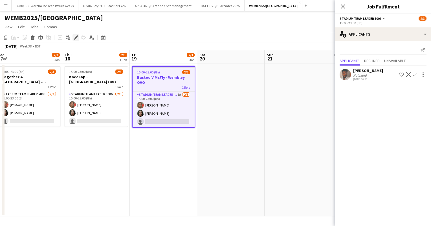
click at [75, 38] on icon at bounding box center [75, 37] width 3 height 3
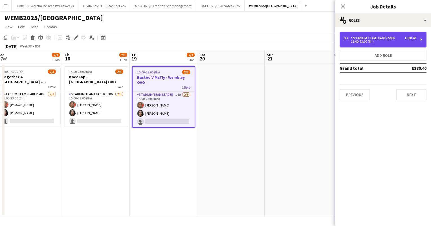
click at [385, 44] on div "3 x Stadium Team Leader 5006 £380.40 15:00-23:00 (8h)" at bounding box center [383, 40] width 87 height 16
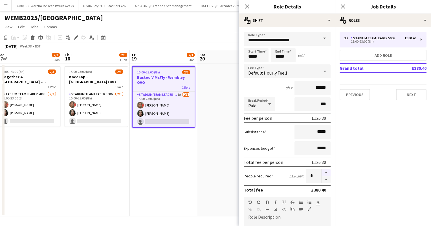
click at [322, 170] on button "button" at bounding box center [326, 172] width 9 height 7
click at [322, 179] on button "button" at bounding box center [326, 179] width 9 height 7
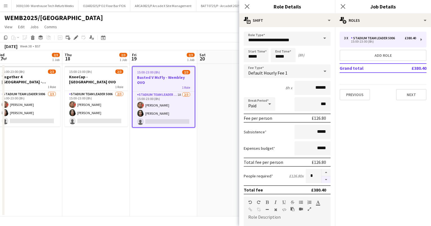
type input "*"
click at [322, 179] on div at bounding box center [326, 176] width 9 height 14
drag, startPoint x: 322, startPoint y: 179, endPoint x: 284, endPoint y: 180, distance: 37.6
click at [284, 180] on div "People required £126.80 x *" at bounding box center [287, 176] width 87 height 14
click at [225, 47] on div "[DATE] Week 38 • BST" at bounding box center [215, 46] width 431 height 8
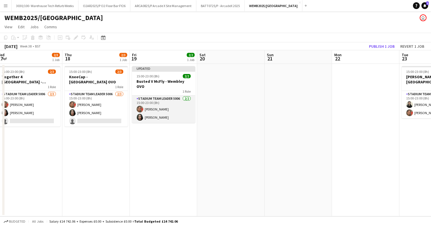
click at [166, 110] on app-card-role "Stadium Team Leader 5006 [DATE] 15:00-23:00 (8h) [PERSON_NAME] [PERSON_NAME]" at bounding box center [163, 108] width 63 height 27
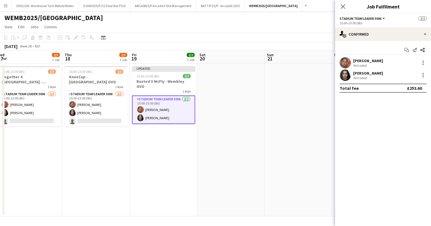
click at [427, 77] on div "[PERSON_NAME] Not rated" at bounding box center [383, 74] width 96 height 11
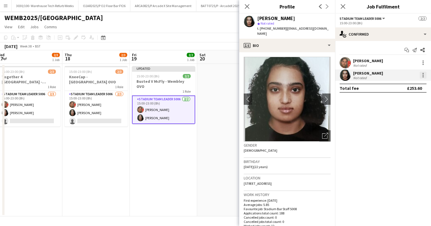
click at [424, 76] on div at bounding box center [423, 76] width 1 height 1
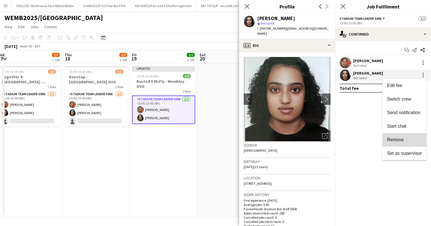
click at [403, 140] on span "Remove" at bounding box center [395, 139] width 17 height 5
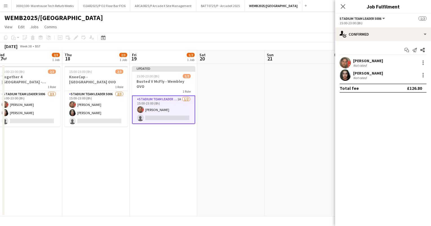
click at [168, 98] on app-card-role "Stadium Team Leader 5006 1A [DATE] 15:00-23:00 (8h) [PERSON_NAME] single-neutra…" at bounding box center [163, 109] width 63 height 29
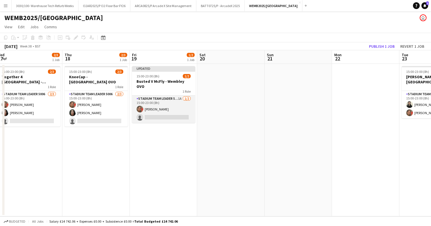
click at [168, 98] on app-card-role "Stadium Team Leader 5006 1A [DATE] 15:00-23:00 (8h) [PERSON_NAME] single-neutra…" at bounding box center [163, 108] width 63 height 27
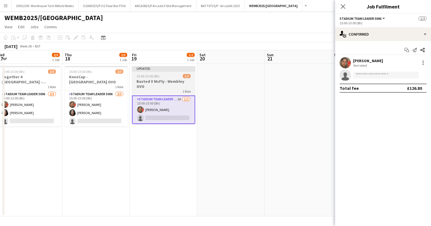
click at [161, 75] on div "15:00-23:00 (8h) 1/2" at bounding box center [163, 76] width 63 height 4
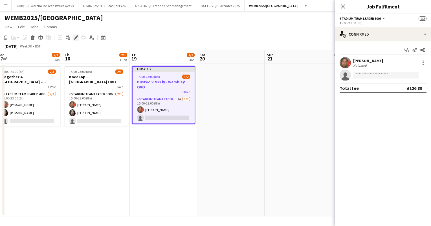
click at [78, 38] on div "Edit" at bounding box center [76, 37] width 7 height 7
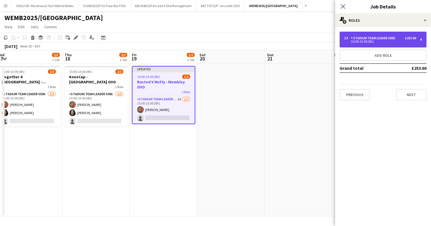
click at [410, 42] on div "15:00-23:00 (8h)" at bounding box center [380, 41] width 72 height 3
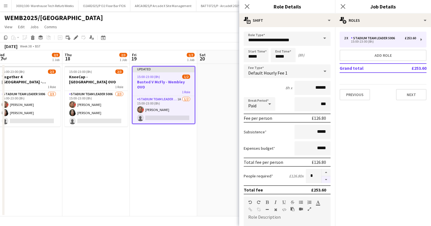
click at [323, 178] on button "button" at bounding box center [326, 179] width 9 height 7
type input "*"
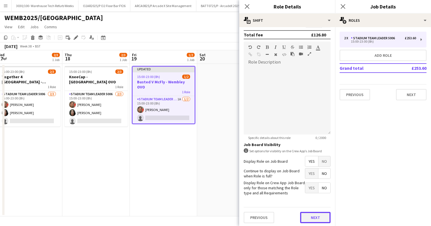
click at [318, 213] on button "Next" at bounding box center [315, 217] width 30 height 11
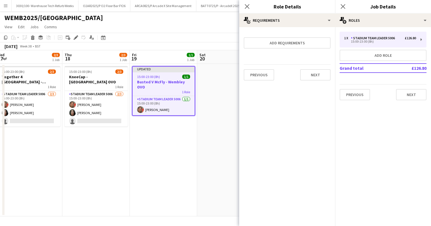
click at [210, 34] on app-toolbar "Copy Paste Paste Ctrl+V Paste with crew Ctrl+Shift+V Paste linked Job [GEOGRAPH…" at bounding box center [215, 38] width 431 height 10
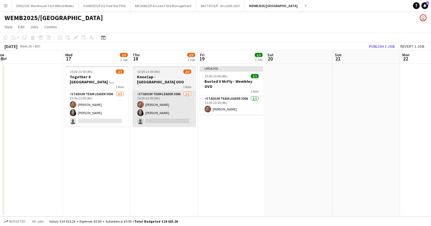
scroll to position [0, 137]
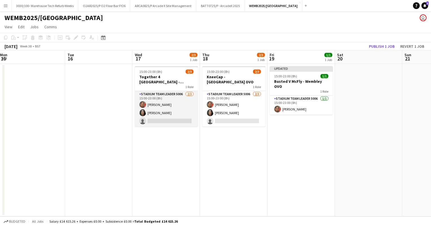
click at [149, 105] on app-card-role "Stadium Team Leader 5006 [DATE] 15:00-23:00 (8h) [PERSON_NAME] [PERSON_NAME] si…" at bounding box center [166, 109] width 63 height 36
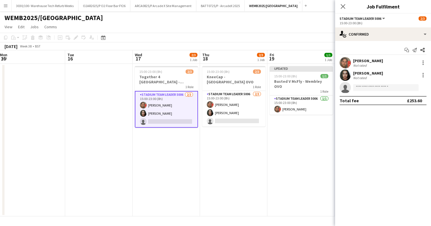
click at [325, 47] on div "[DATE] Week 38 • BST Publish 1 job Revert 1 job" at bounding box center [215, 46] width 431 height 8
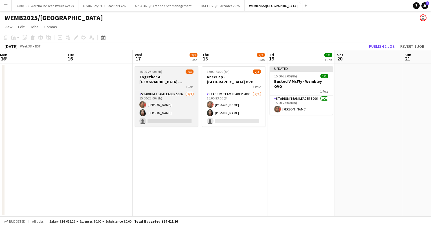
click at [178, 86] on div "1 Role" at bounding box center [166, 86] width 63 height 5
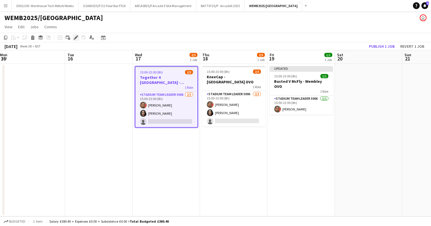
click at [75, 38] on icon at bounding box center [75, 37] width 3 height 3
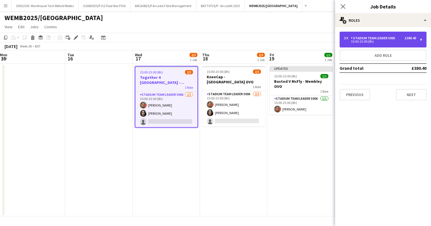
click at [399, 40] on div "3 x Stadium Team Leader 5006 £380.40" at bounding box center [380, 38] width 72 height 4
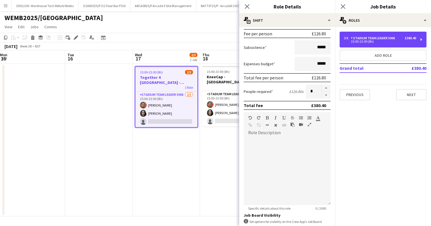
scroll to position [86, 0]
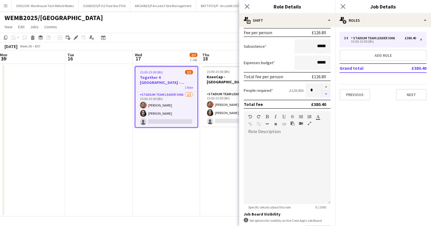
click at [322, 93] on button "button" at bounding box center [326, 94] width 9 height 7
type input "*"
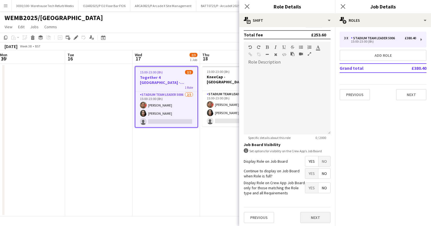
scroll to position [155, 0]
click at [309, 217] on button "Next" at bounding box center [315, 217] width 30 height 11
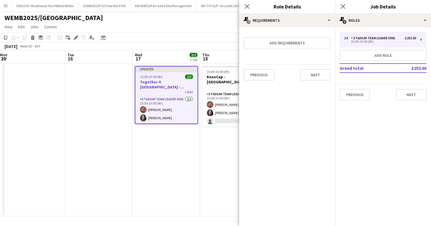
scroll to position [0, 0]
click at [232, 112] on app-card-role "Stadium Team Leader 5006 [DATE] 15:00-23:00 (8h) [PERSON_NAME] [PERSON_NAME] si…" at bounding box center [233, 109] width 63 height 36
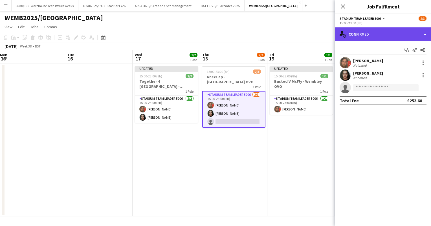
click at [370, 33] on div "single-neutral-actions-check-2 Confirmed" at bounding box center [383, 34] width 96 height 14
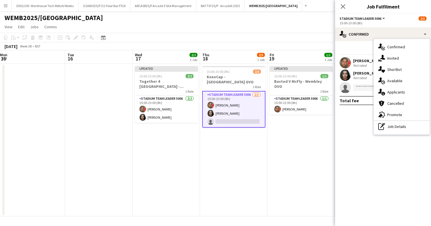
click at [359, 113] on mat-expansion-panel "check Confirmed Start chat Send notification Share [PERSON_NAME] Not rated [PER…" at bounding box center [383, 133] width 96 height 185
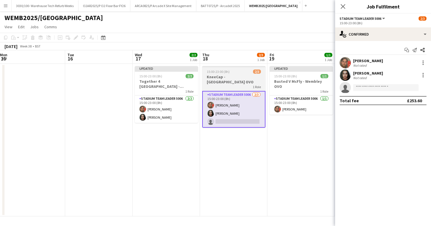
click at [242, 74] on app-job-card "15:00-23:00 (8h) 2/3 KneeCap - [GEOGRAPHIC_DATA] OVO 1 Role Stadium Team Leader…" at bounding box center [233, 97] width 63 height 62
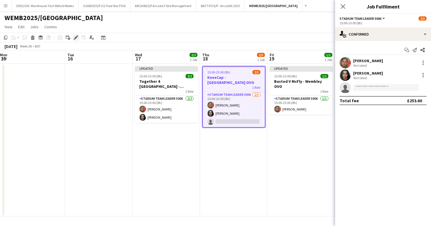
click at [77, 37] on icon at bounding box center [75, 37] width 3 height 3
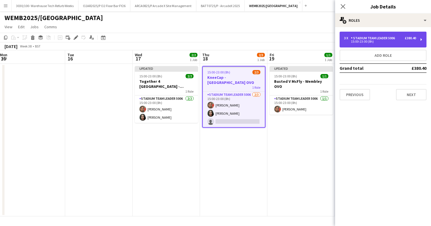
click at [376, 39] on div "Stadium Team Leader 5006" at bounding box center [374, 38] width 46 height 4
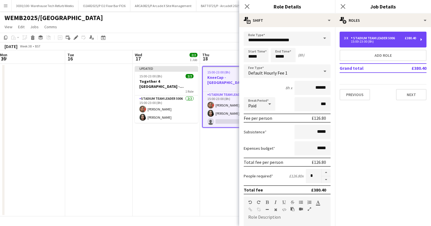
scroll to position [56, 0]
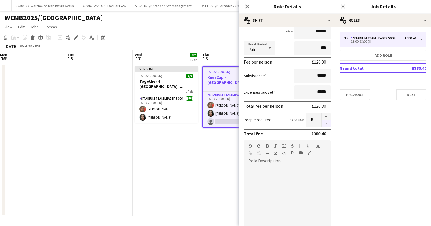
click at [322, 124] on button "button" at bounding box center [326, 123] width 9 height 7
type input "*"
click at [200, 42] on app-toolbar "Copy Paste Paste Ctrl+V Paste with crew Ctrl+Shift+V Paste linked Job [GEOGRAPH…" at bounding box center [215, 38] width 431 height 10
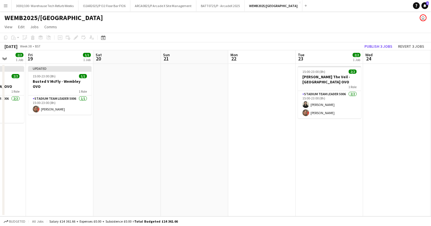
scroll to position [0, 244]
click at [370, 46] on button "Publish 3 jobs" at bounding box center [379, 46] width 32 height 7
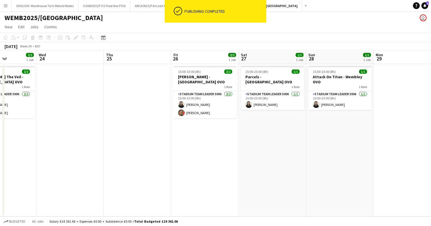
scroll to position [0, 167]
click at [293, 130] on app-date-cell "15:00-23:00 (8h) 1/1 Parcels - [GEOGRAPHIC_DATA] OVO 1 Role Stadium Team Leader…" at bounding box center [271, 140] width 67 height 152
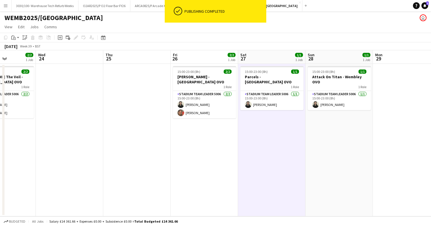
click at [324, 130] on app-date-cell "15:00-23:00 (8h) 1/1 Attack On Titan - [GEOGRAPHIC_DATA] OVO 1 Role Stadium Tea…" at bounding box center [339, 140] width 67 height 152
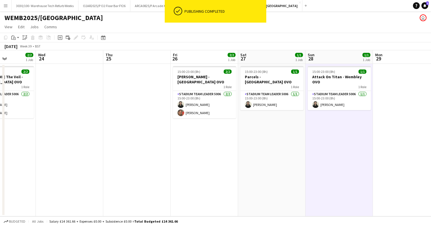
click at [291, 132] on app-date-cell "15:00-23:00 (8h) 1/1 Parcels - [GEOGRAPHIC_DATA] OVO 1 Role Stadium Team Leader…" at bounding box center [271, 140] width 67 height 152
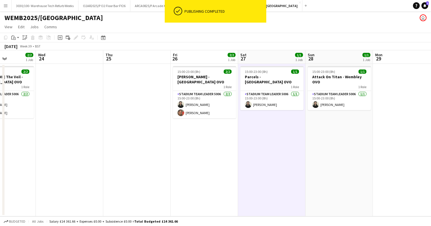
click at [331, 126] on app-date-cell "15:00-23:00 (8h) 1/1 Attack On Titan - [GEOGRAPHIC_DATA] OVO 1 Role Stadium Tea…" at bounding box center [339, 140] width 67 height 152
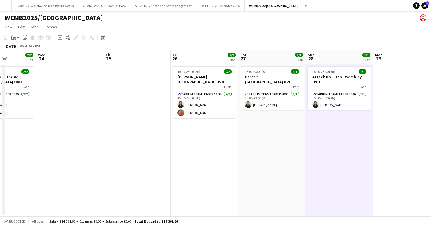
click at [289, 132] on app-date-cell "15:00-23:00 (8h) 1/1 Parcels - [GEOGRAPHIC_DATA] OVO 1 Role Stadium Team Leader…" at bounding box center [271, 140] width 67 height 152
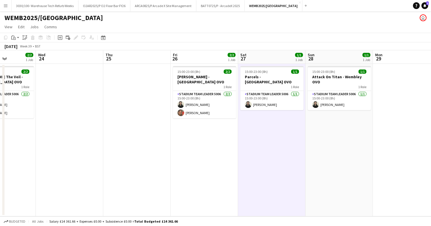
click at [331, 127] on app-date-cell "15:00-23:00 (8h) 1/1 Attack On Titan - [GEOGRAPHIC_DATA] OVO 1 Role Stadium Tea…" at bounding box center [339, 140] width 67 height 152
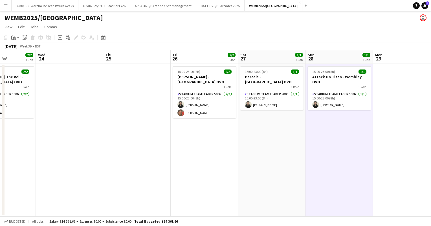
click at [294, 47] on div "[DATE] Week 39 • BST" at bounding box center [215, 46] width 431 height 8
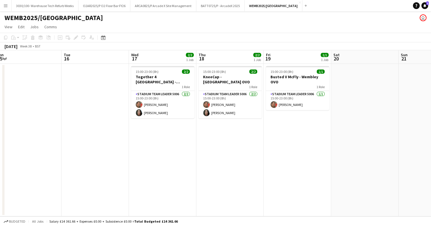
scroll to position [0, 140]
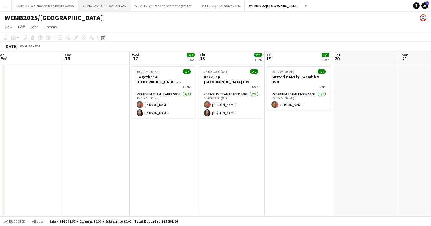
click at [116, 6] on button "O2AR2025/P O2 Floor Bar FY26 Close" at bounding box center [104, 5] width 52 height 11
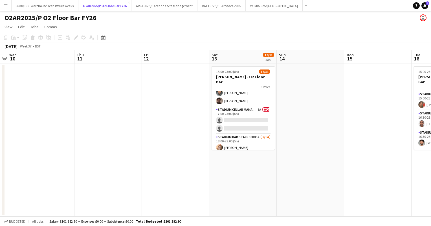
scroll to position [154, 0]
click at [257, 122] on app-card-role "Stadium Cellar Manager 5006 1A 0/2 17:00-23:00 (6h) single-neutral-actions sing…" at bounding box center [243, 118] width 63 height 27
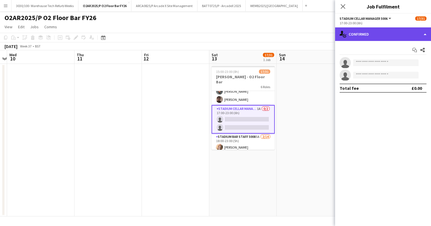
click at [391, 32] on div "single-neutral-actions-check-2 Confirmed" at bounding box center [383, 34] width 96 height 14
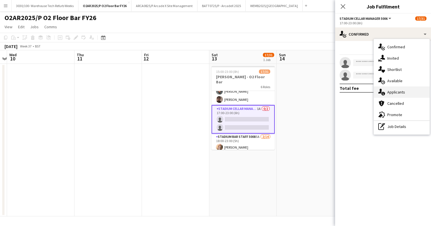
click at [398, 90] on div "single-neutral-actions-information Applicants" at bounding box center [402, 91] width 56 height 11
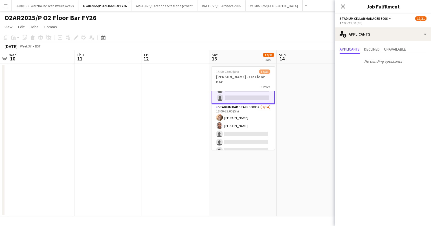
click at [256, 122] on app-card-role "Stadium Bar Staff 5008 5A [DATE] 18:00-23:00 (5h) [PERSON_NAME] [PERSON_NAME] s…" at bounding box center [243, 167] width 63 height 126
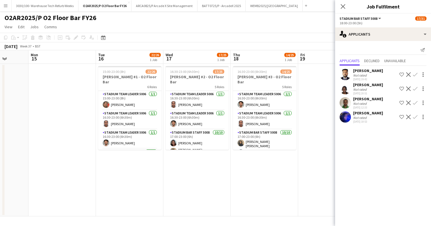
scroll to position [0, 173]
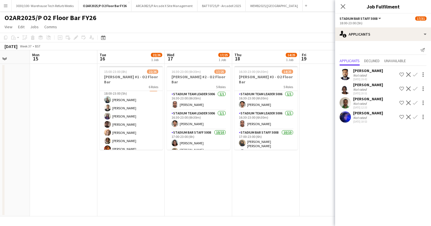
click at [120, 117] on app-card-role "Stadium Bar Staff 5008 5A [DATE] 18:00-23:00 (5h) [PERSON_NAME] [PERSON_NAME] B…" at bounding box center [131, 140] width 63 height 109
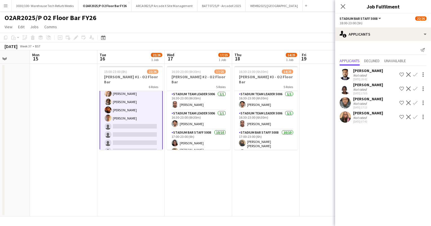
scroll to position [216, 0]
click at [416, 101] on app-icon "Confirm" at bounding box center [415, 103] width 5 height 5
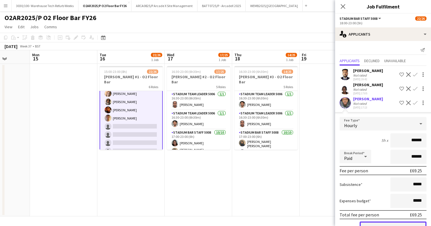
click at [386, 224] on button "Confirm" at bounding box center [393, 226] width 67 height 11
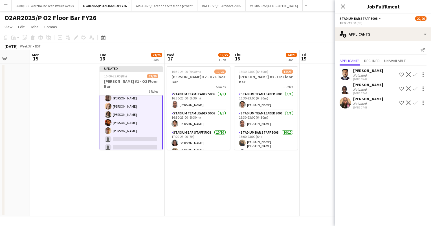
click at [416, 102] on app-icon "Confirm" at bounding box center [415, 103] width 5 height 5
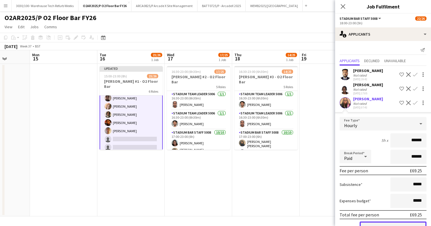
click at [382, 222] on button "Confirm" at bounding box center [393, 226] width 67 height 11
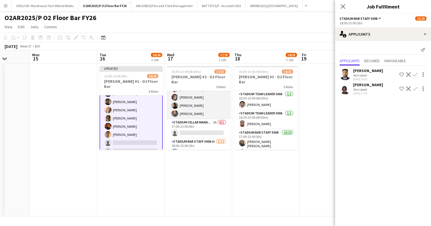
scroll to position [108, 0]
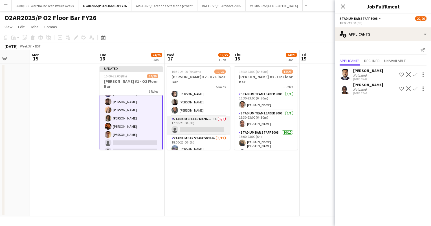
click at [202, 121] on app-card-role "Stadium Cellar Manager 5006 1A 0/1 17:00-23:00 (6h) single-neutral-actions" at bounding box center [198, 125] width 63 height 19
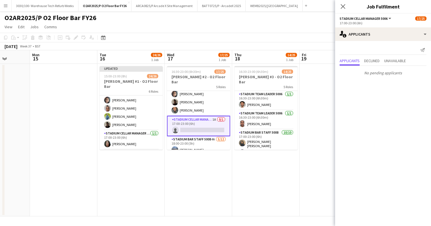
scroll to position [119, 0]
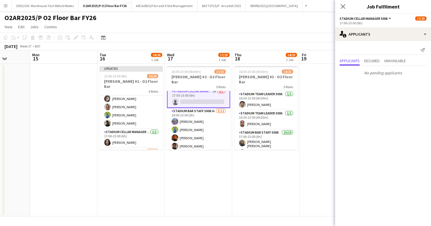
click at [191, 125] on app-card-role "Stadium Bar Staff 5008 4A [DATE] 18:00-23:00 (5h) [PERSON_NAME] [PERSON_NAME] […" at bounding box center [198, 162] width 63 height 109
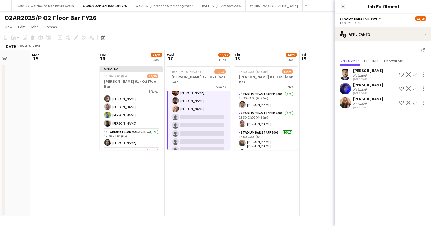
scroll to position [197, 0]
click at [414, 102] on app-icon "Confirm" at bounding box center [415, 103] width 5 height 5
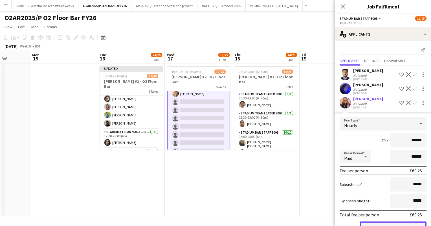
click at [387, 224] on button "Confirm" at bounding box center [393, 226] width 67 height 11
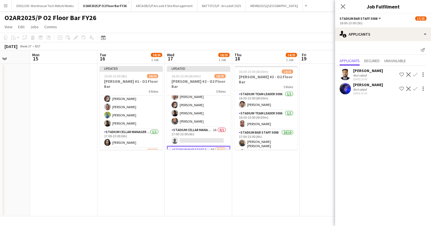
scroll to position [88, 0]
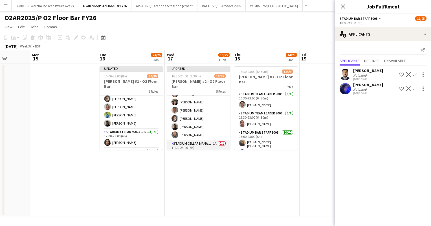
click at [200, 142] on app-card-role "Stadium Cellar Manager 5006 1A 0/1 17:00-23:00 (6h) single-neutral-actions" at bounding box center [198, 149] width 63 height 19
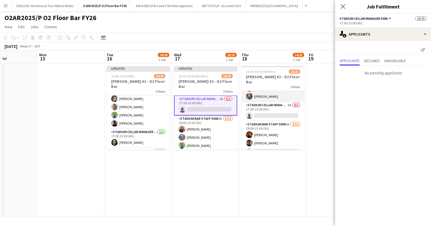
scroll to position [122, 0]
click at [274, 102] on app-card-role "Stadium Cellar Manager 5006 1A 0/1 17:00-23:00 (6h) single-neutral-actions" at bounding box center [273, 111] width 63 height 19
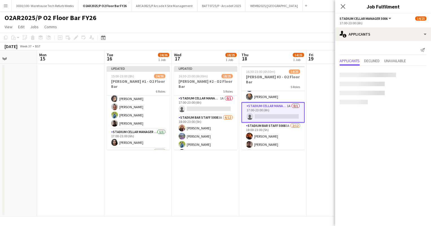
scroll to position [133, 0]
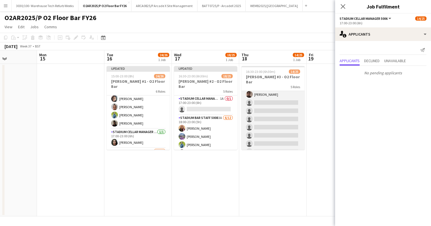
click at [270, 121] on app-card-role "Stadium Bar Staff 5008 3A [DATE] 18:00-23:00 (5h) [PERSON_NAME] [PERSON_NAME] s…" at bounding box center [273, 127] width 63 height 109
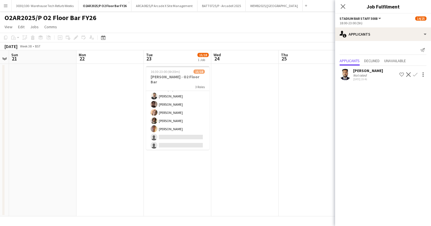
scroll to position [114, 0]
click at [191, 128] on app-card-role "Stadium Bar Staff 5008 9A [DATE] 18:00-23:00 (5h) [PERSON_NAME] [PERSON_NAME] […" at bounding box center [177, 120] width 63 height 77
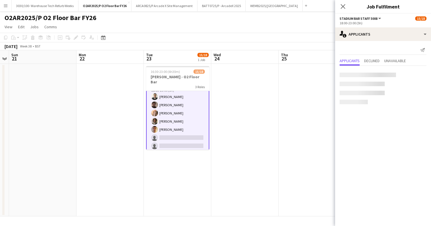
scroll to position [114, 0]
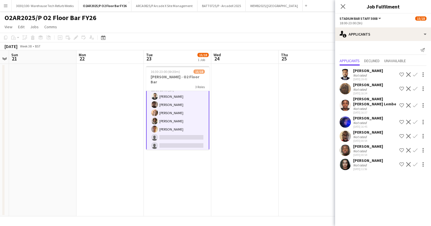
click at [342, 130] on app-user-avatar at bounding box center [345, 135] width 11 height 11
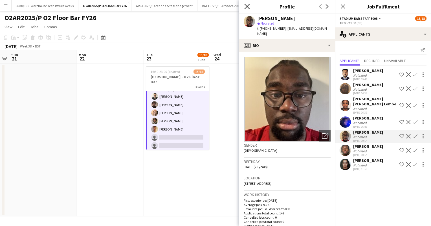
click at [246, 7] on icon at bounding box center [247, 6] width 5 height 5
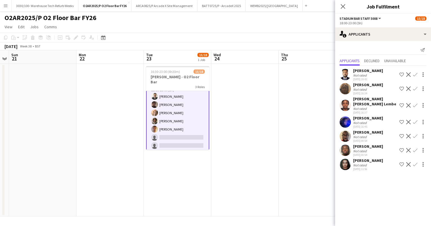
click at [416, 162] on app-icon "Confirm" at bounding box center [415, 164] width 5 height 5
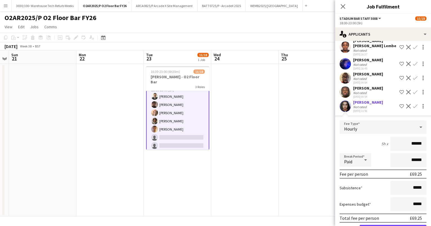
scroll to position [73, 0]
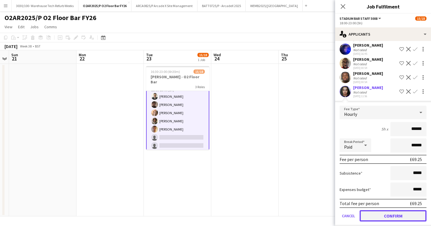
click at [385, 210] on button "Confirm" at bounding box center [393, 215] width 67 height 11
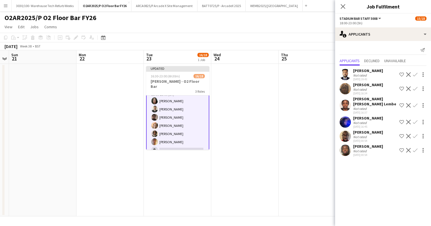
scroll to position [0, 0]
click at [344, 146] on app-user-avatar at bounding box center [345, 150] width 11 height 11
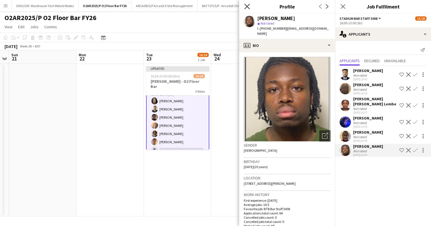
click at [247, 6] on icon at bounding box center [247, 6] width 5 height 5
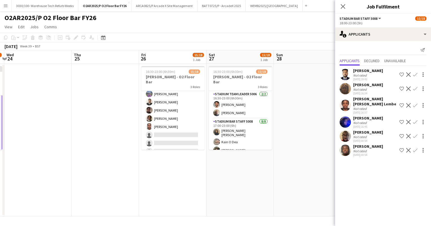
scroll to position [116, 0]
click at [175, 120] on app-card-role "Stadium Bar Staff 5008 4A [DATE] 18:00-23:00 (5h) Bec [PERSON_NAME] [PERSON_NAM…" at bounding box center [172, 118] width 63 height 77
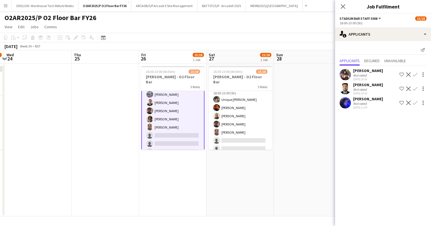
scroll to position [112, 0]
click at [251, 127] on app-card-role "Stadium Bar Staff 5008 7A [DATE] 18:00-23:00 (5h) Unique [PERSON_NAME] [PERSON_…" at bounding box center [240, 123] width 63 height 77
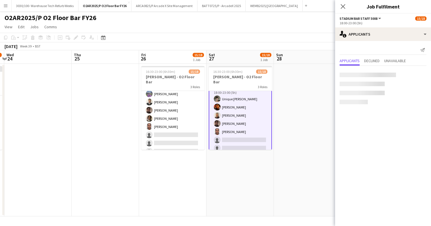
scroll to position [112, 0]
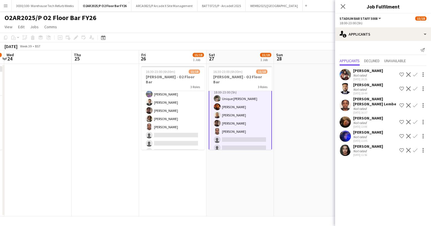
click at [415, 148] on app-icon "Confirm" at bounding box center [415, 150] width 5 height 5
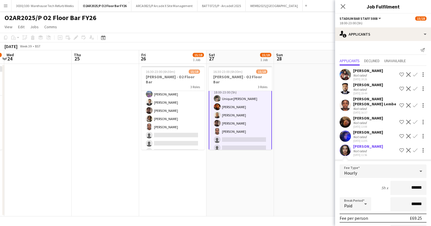
scroll to position [59, 0]
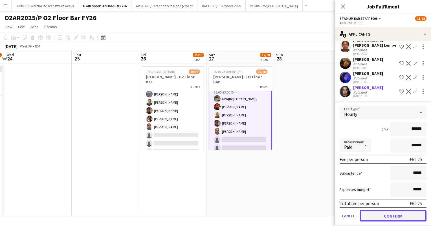
click at [381, 210] on button "Confirm" at bounding box center [393, 215] width 67 height 11
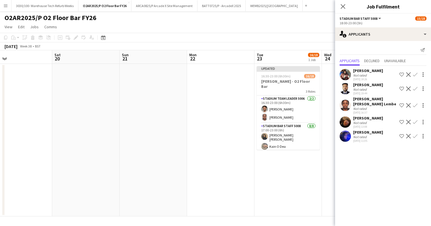
scroll to position [0, 218]
click at [261, 34] on app-toolbar "Copy Paste Paste Ctrl+V Paste with crew Ctrl+Shift+V Paste linked Job [GEOGRAPH…" at bounding box center [215, 38] width 431 height 10
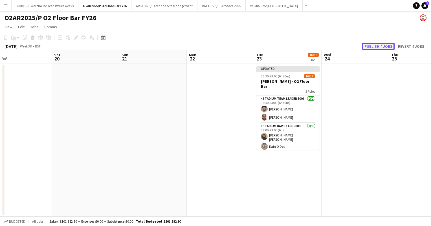
click at [374, 46] on button "Publish 4 jobs" at bounding box center [379, 46] width 32 height 7
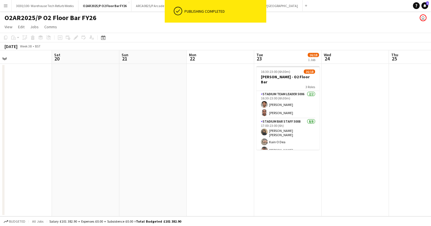
click at [223, 5] on div "Publishing completed" at bounding box center [224, 11] width 84 height 23
click at [198, 33] on app-toolbar "Copy Paste Paste Ctrl+V Paste with crew Ctrl+Shift+V Paste linked Job [GEOGRAPH…" at bounding box center [215, 38] width 431 height 10
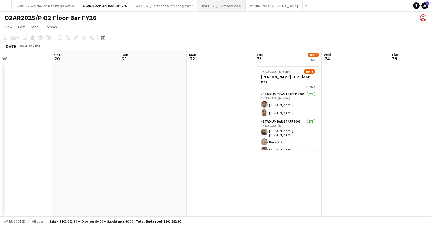
click at [211, 7] on button "BATT0725/P - ArcadeX 2025 Close" at bounding box center [222, 5] width 48 height 11
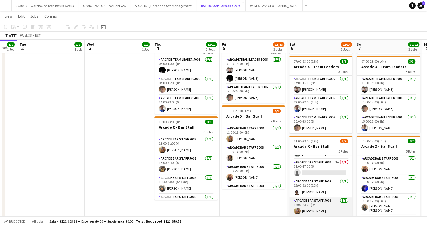
scroll to position [15, 0]
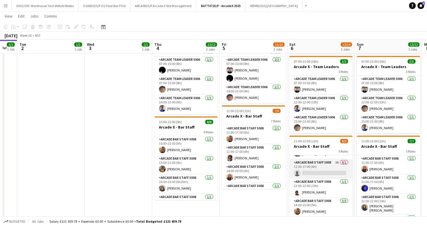
click at [324, 171] on app-card-role "Arcade Bar Staff 5008 3A 0/1 11:00-17:00 (6h) single-neutral-actions" at bounding box center [320, 168] width 63 height 19
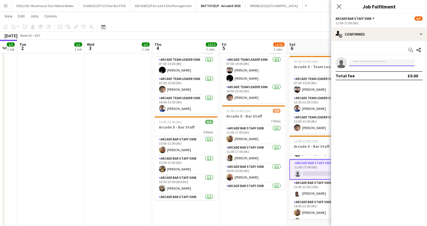
click at [366, 64] on input at bounding box center [382, 62] width 66 height 7
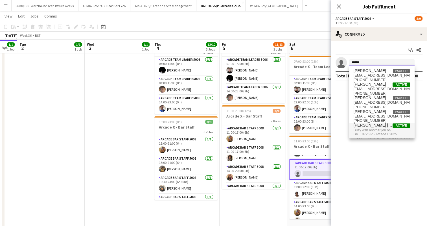
type input "******"
click at [377, 129] on span "Busy with another job on BATT0725/P - ArcadeX 2025." at bounding box center [382, 132] width 56 height 9
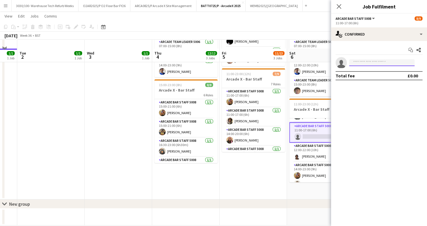
scroll to position [116, 0]
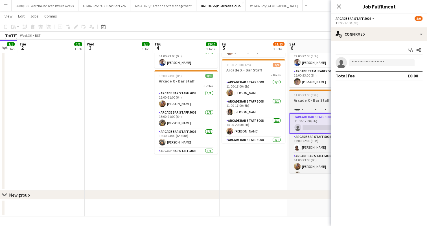
click at [306, 102] on h3 "Arcade X - Bar Staff" at bounding box center [320, 100] width 63 height 5
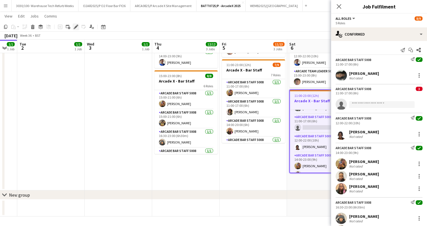
click at [77, 28] on icon "Edit" at bounding box center [76, 27] width 5 height 5
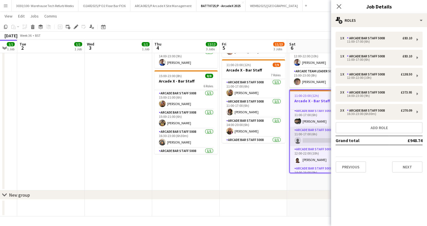
scroll to position [0, 0]
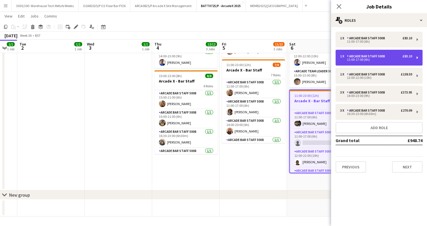
click at [383, 55] on div "Arcade Bar Staff 5008" at bounding box center [367, 56] width 40 height 4
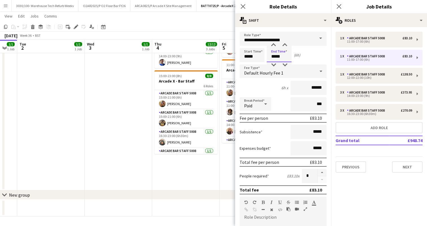
drag, startPoint x: 277, startPoint y: 57, endPoint x: 259, endPoint y: 58, distance: 18.4
click at [259, 58] on div "Start Time ***** End Time ***** (6h)" at bounding box center [283, 55] width 87 height 14
type input "*****"
click at [261, 81] on div "5h 30m x ******" at bounding box center [283, 88] width 87 height 14
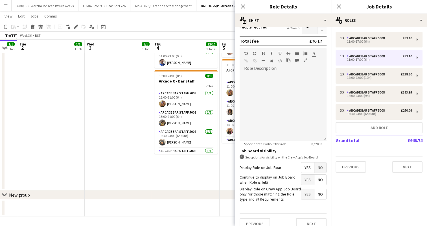
scroll to position [155, 0]
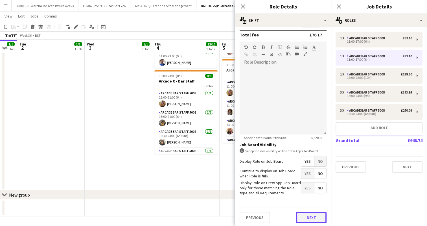
click at [302, 215] on button "Next" at bounding box center [311, 217] width 30 height 11
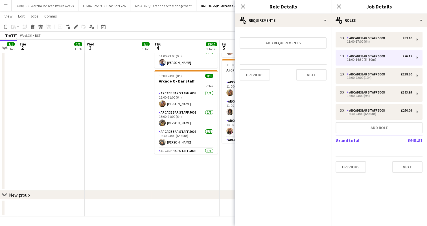
scroll to position [0, 0]
click at [196, 165] on app-date-cell "07:00-15:00 (8h) 1/1 Arcade X - Bar Backs 1 Role Arcade Bar Staff 5008 [DATE] 0…" at bounding box center [185, 68] width 67 height 243
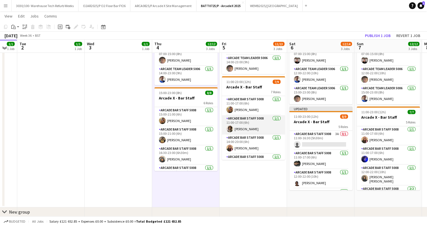
scroll to position [99, 0]
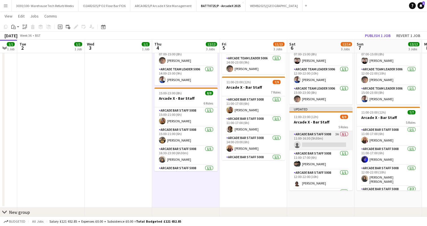
click at [323, 144] on app-card-role "Arcade Bar Staff 5008 3A 0/1 11:00-16:30 (5h30m) single-neutral-actions" at bounding box center [320, 140] width 63 height 19
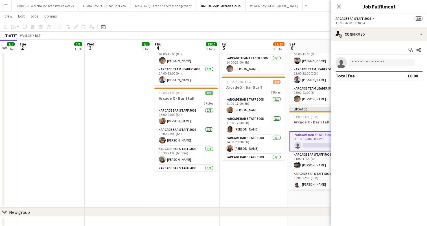
click at [383, 58] on app-invite-slot "single-neutral-actions" at bounding box center [379, 62] width 96 height 11
click at [379, 60] on input at bounding box center [382, 62] width 66 height 7
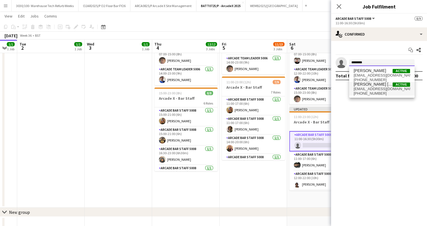
type input "********"
click at [380, 85] on span "[PERSON_NAME] [PERSON_NAME]" at bounding box center [373, 84] width 39 height 5
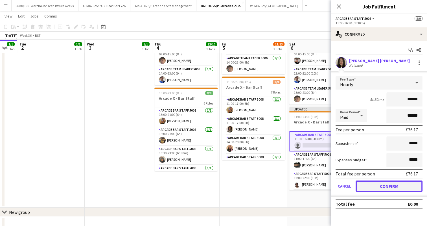
click at [372, 187] on button "Confirm" at bounding box center [389, 185] width 67 height 11
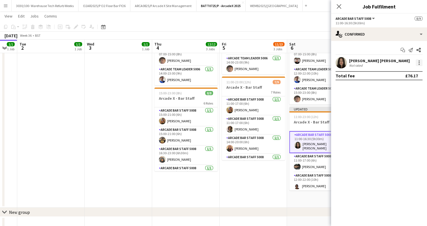
click at [419, 62] on div at bounding box center [419, 62] width 1 height 1
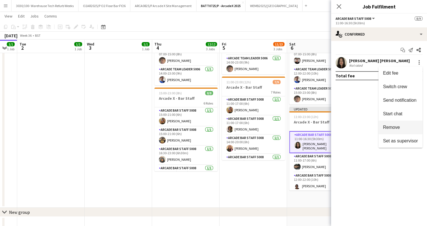
click at [402, 124] on button "Remove" at bounding box center [401, 128] width 44 height 14
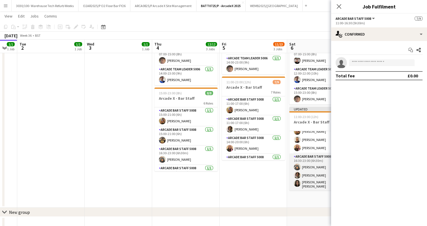
click at [315, 171] on app-card-role "Arcade Bar Staff 5008 [DATE] 16:30-23:00 (6h30m) [PERSON_NAME] [PERSON_NAME] [P…" at bounding box center [320, 171] width 63 height 37
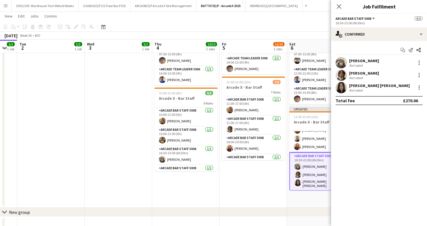
scroll to position [71, 0]
click at [422, 89] on div at bounding box center [419, 87] width 7 height 7
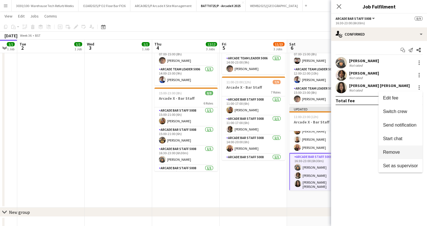
click at [391, 152] on span "Remove" at bounding box center [391, 152] width 17 height 5
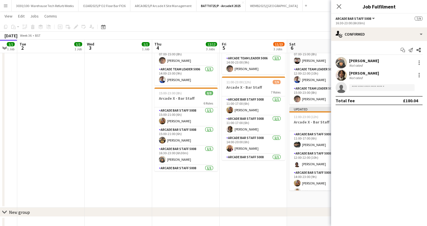
scroll to position [0, 0]
click at [306, 143] on app-card-role "Arcade Bar Staff 5008 3A 0/1 11:00-16:30 (5h30m) single-neutral-actions" at bounding box center [320, 140] width 63 height 19
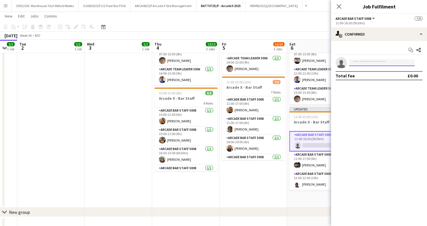
click at [370, 66] on input at bounding box center [382, 62] width 66 height 7
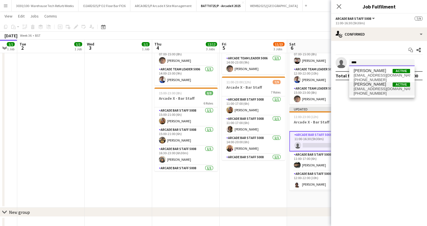
type input "****"
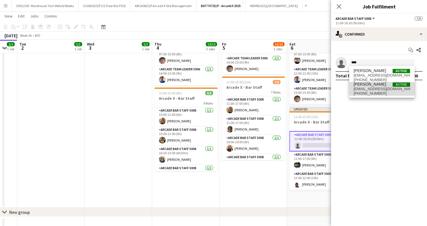
click at [376, 88] on span "[EMAIL_ADDRESS][DOMAIN_NAME]" at bounding box center [382, 89] width 56 height 5
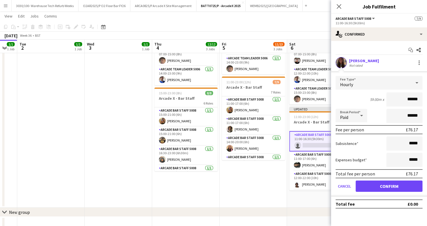
click at [342, 61] on app-user-avatar at bounding box center [341, 62] width 11 height 11
click at [359, 97] on div "5h30m x ******" at bounding box center [379, 99] width 87 height 14
click at [340, 62] on app-user-avatar at bounding box center [341, 62] width 11 height 11
click at [268, 185] on app-date-cell "07:00-15:00 (8h) 1/1 Arcade X - Bar Backs 1 Role Arcade Bar Staff 5008 [DATE] 0…" at bounding box center [253, 85] width 67 height 243
